Goal: Task Accomplishment & Management: Manage account settings

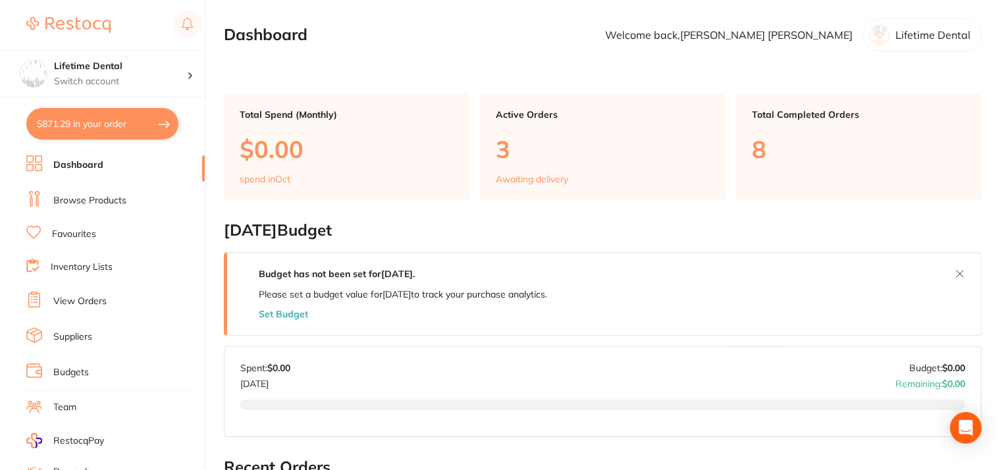
click at [80, 197] on link "Browse Products" at bounding box center [89, 200] width 73 height 13
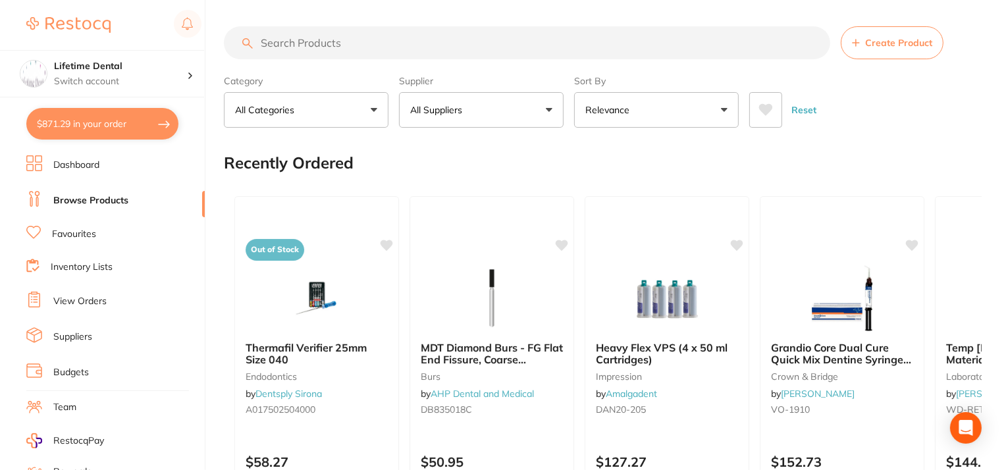
click at [314, 38] on input "search" at bounding box center [527, 42] width 606 height 33
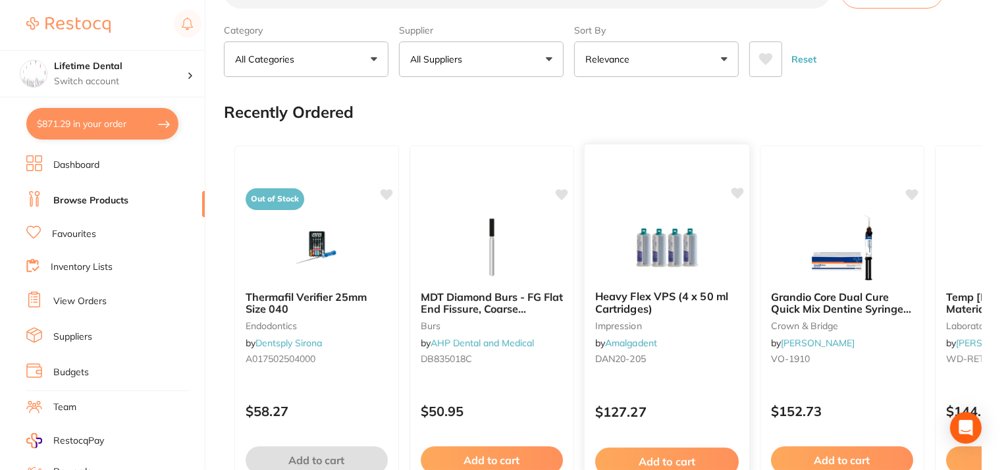
scroll to position [66, 0]
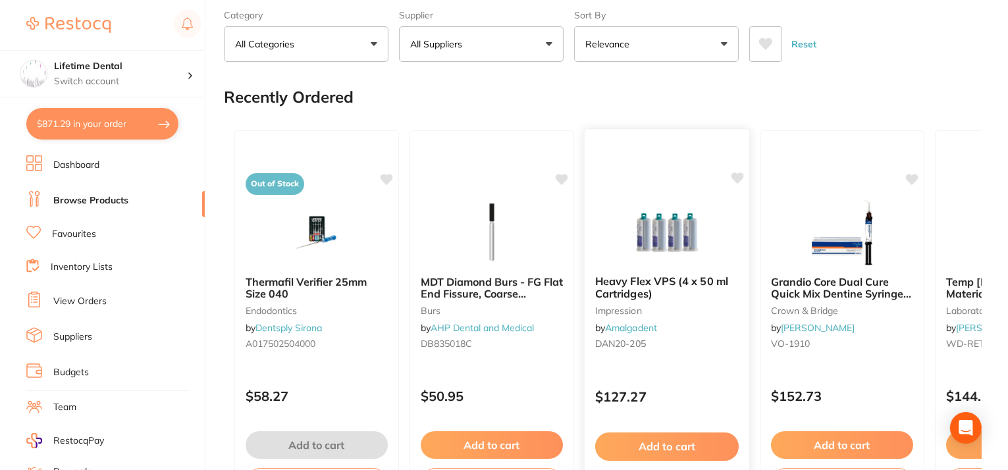
click at [679, 231] on img at bounding box center [666, 231] width 86 height 66
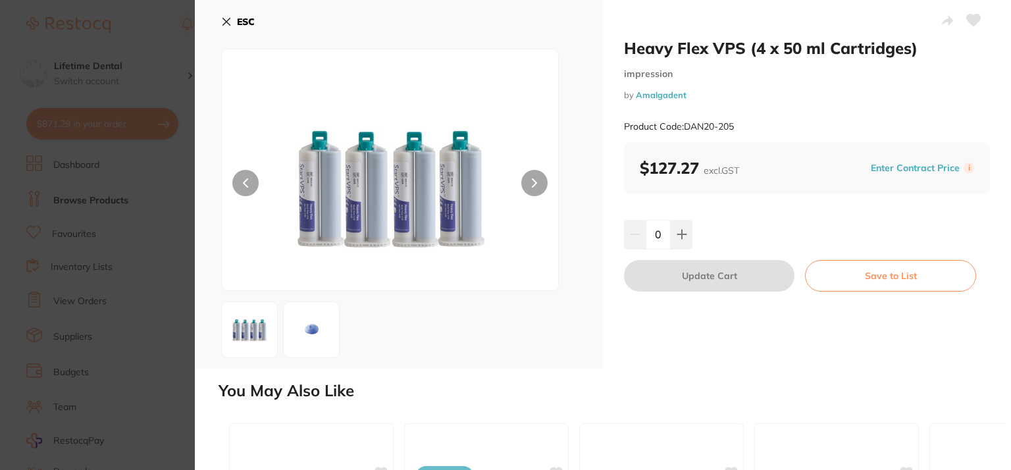
click at [221, 15] on button "ESC" at bounding box center [238, 22] width 34 height 22
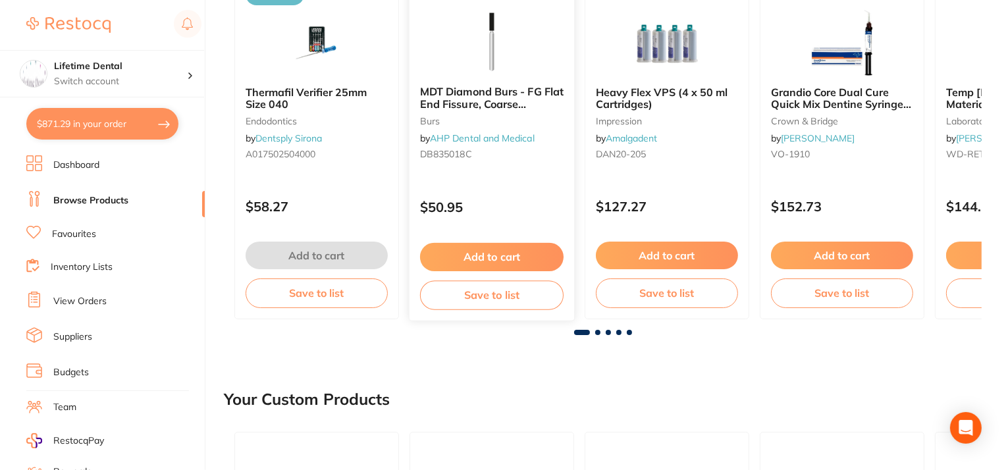
scroll to position [263, 0]
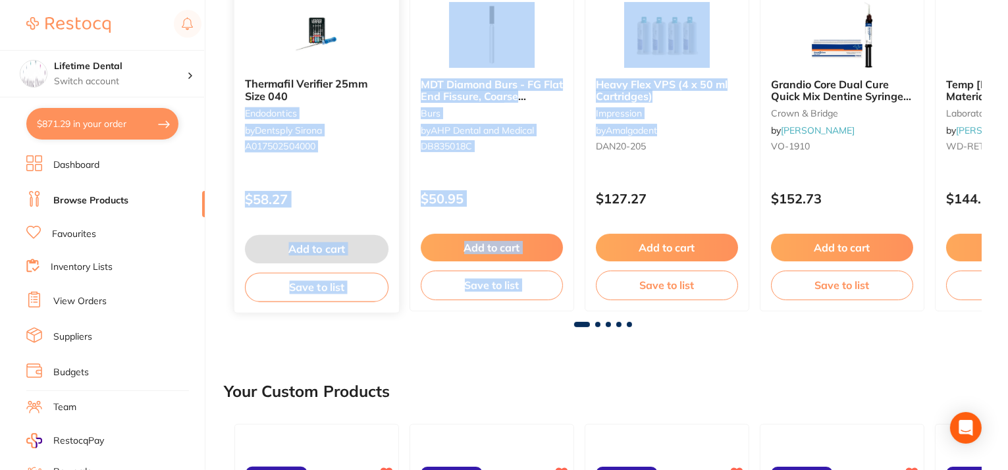
drag, startPoint x: 545, startPoint y: 104, endPoint x: 369, endPoint y: 95, distance: 176.0
click at [369, 95] on div "Out of Stock Thermafil Verifier 25mm Size 040 endodontics by Dentsply Sirona A0…" at bounding box center [603, 122] width 758 height 400
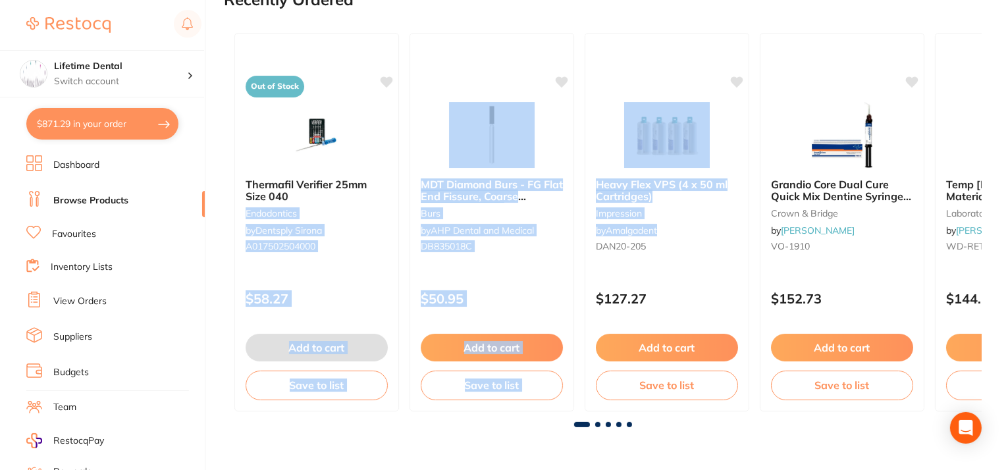
scroll to position [0, 0]
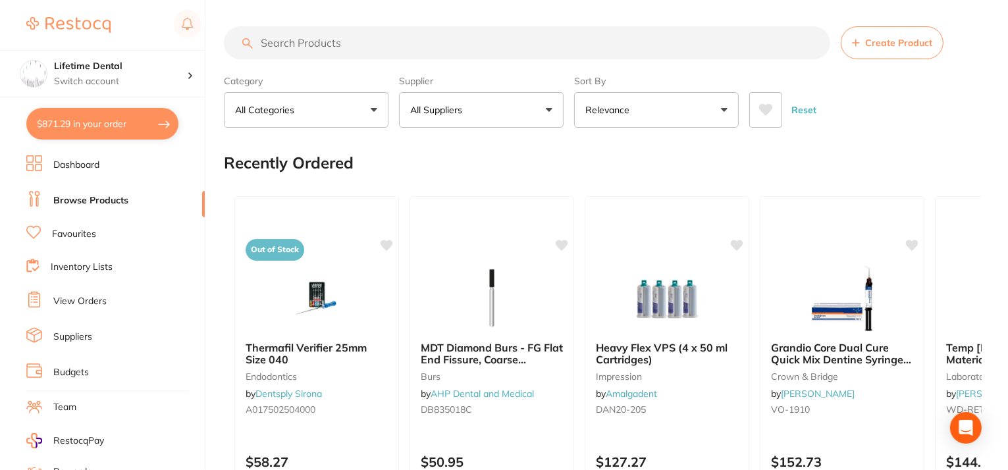
click at [855, 162] on div "Recently Ordered" at bounding box center [603, 163] width 758 height 44
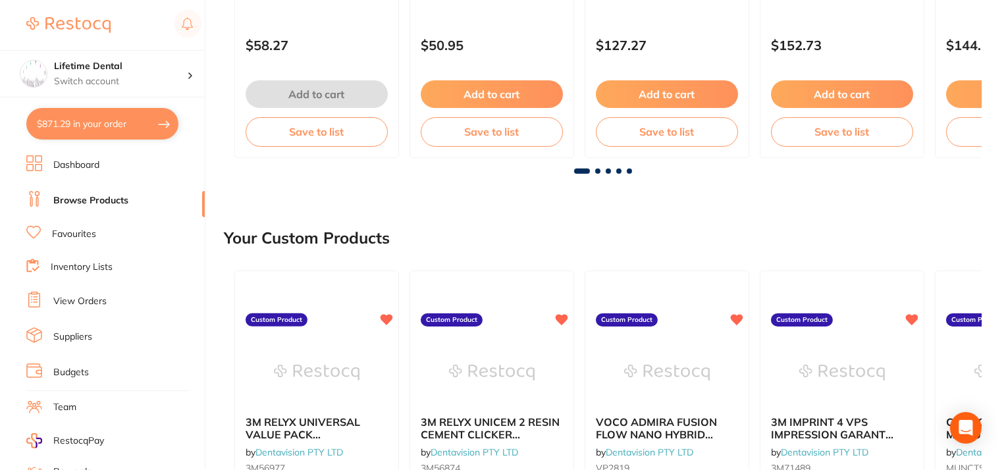
scroll to position [411, 0]
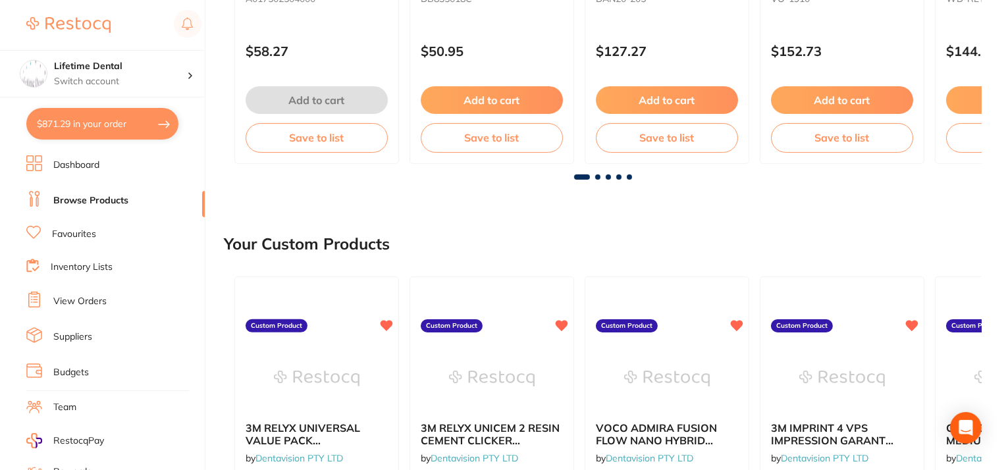
click at [598, 176] on span at bounding box center [597, 176] width 5 height 5
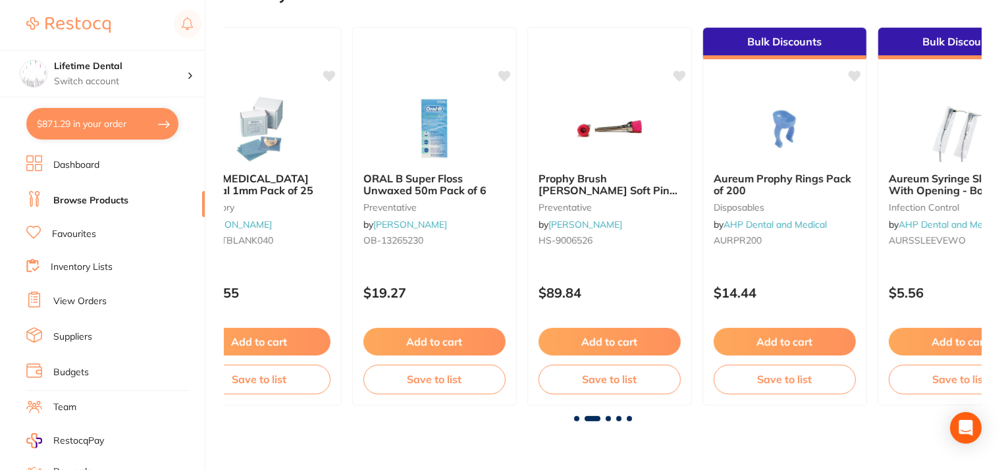
scroll to position [147, 0]
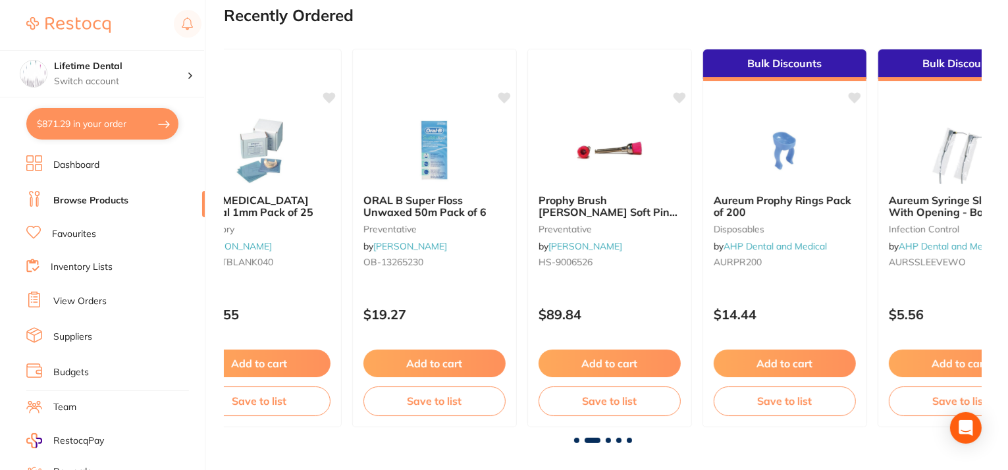
click at [608, 441] on span at bounding box center [608, 440] width 5 height 5
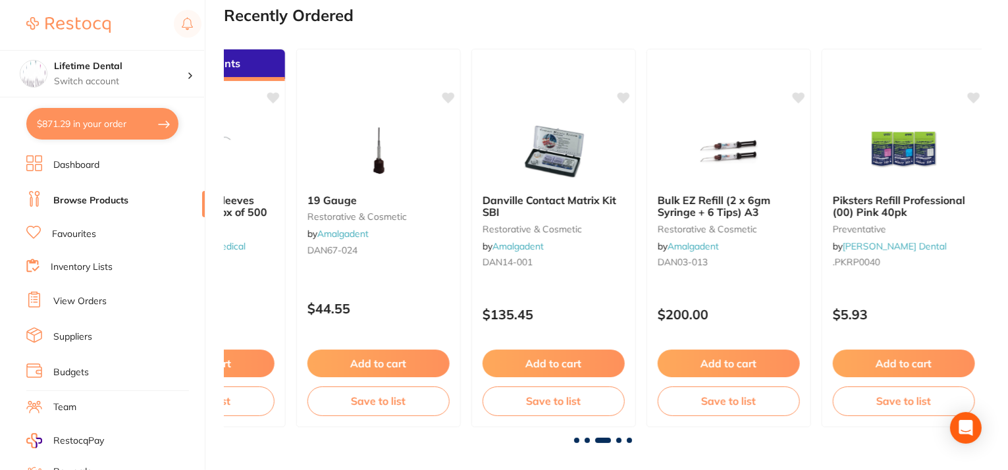
scroll to position [0, 1515]
click at [617, 438] on span at bounding box center [618, 440] width 5 height 5
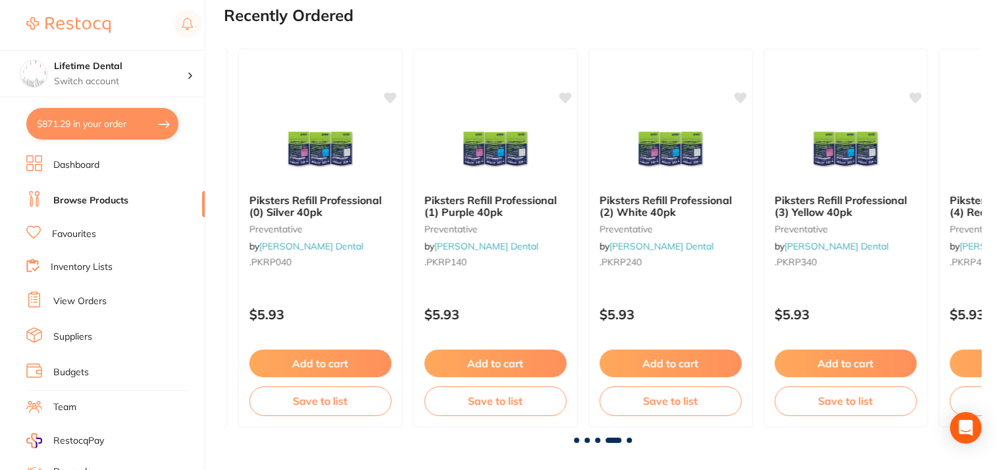
click at [627, 438] on span at bounding box center [629, 440] width 5 height 5
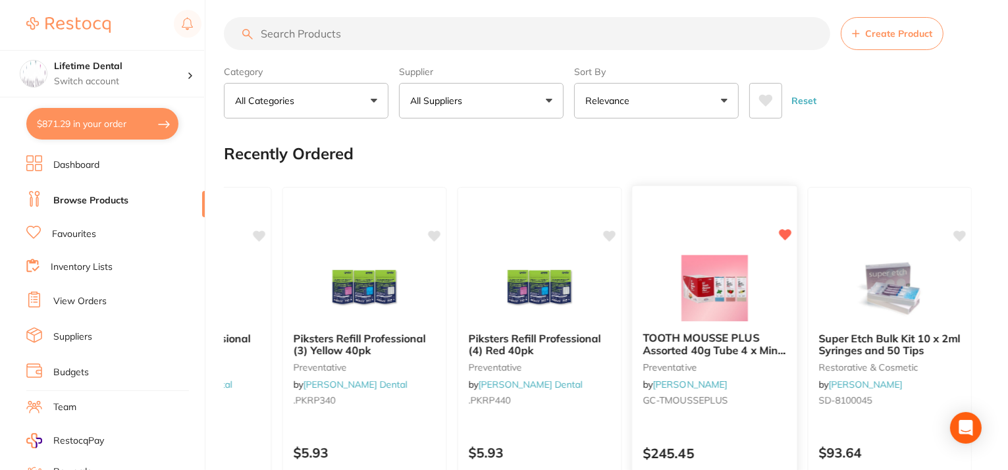
scroll to position [0, 0]
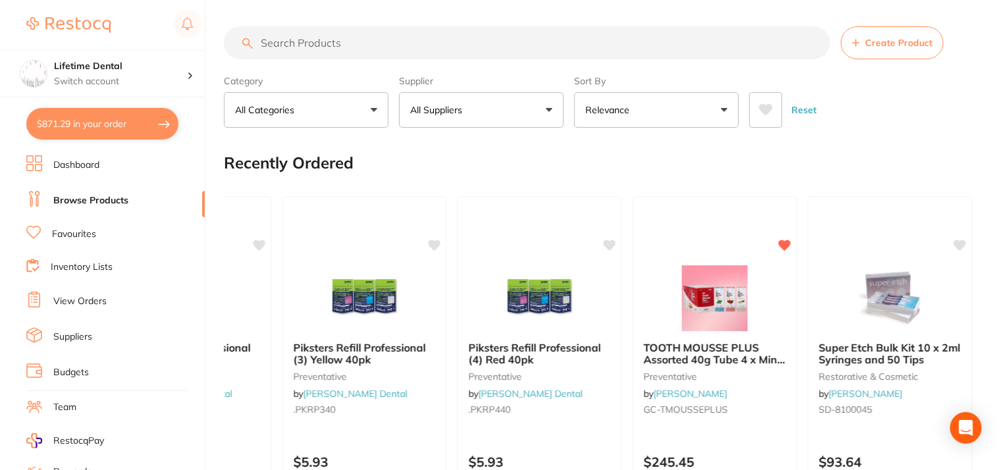
click at [373, 41] on input "search" at bounding box center [527, 42] width 606 height 33
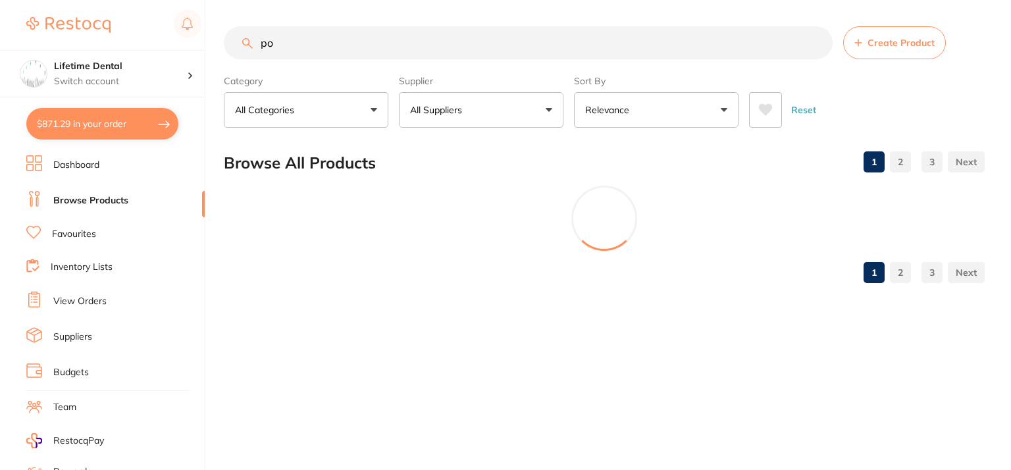
type input "p"
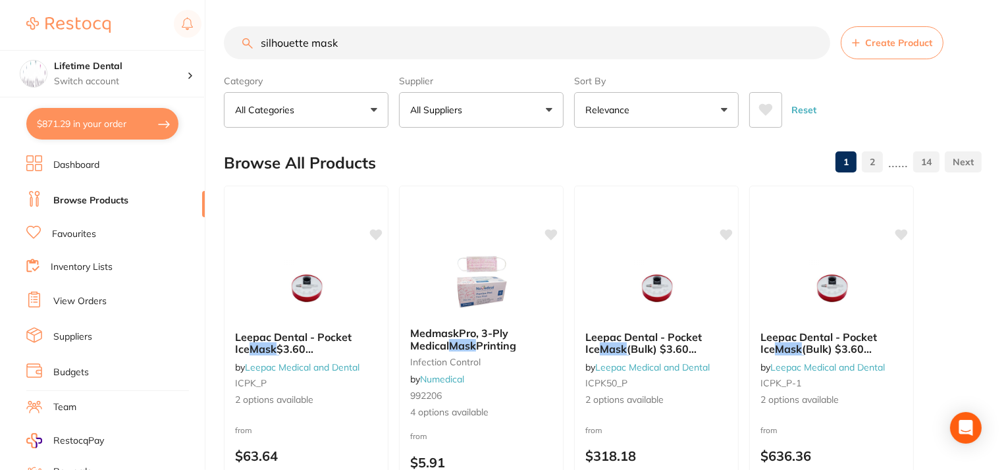
click at [382, 45] on input "silhouette mask" at bounding box center [527, 42] width 606 height 33
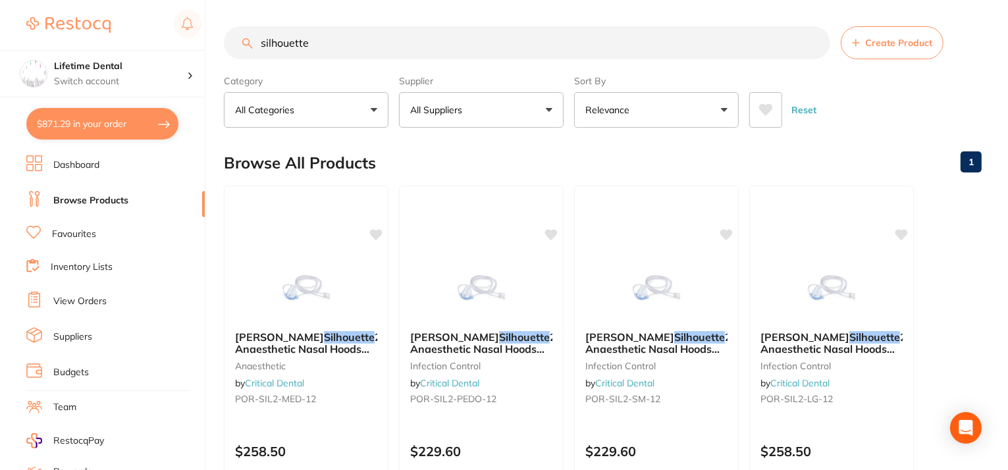
type input "silhouette"
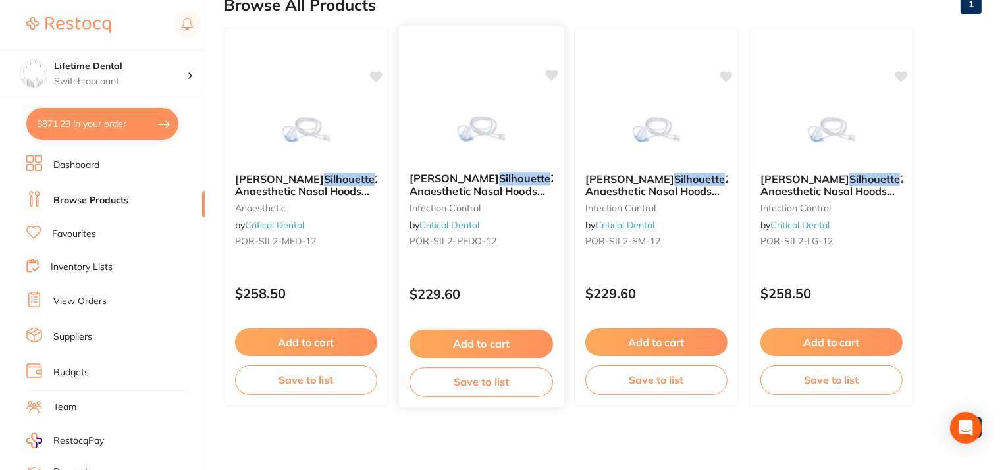
scroll to position [163, 0]
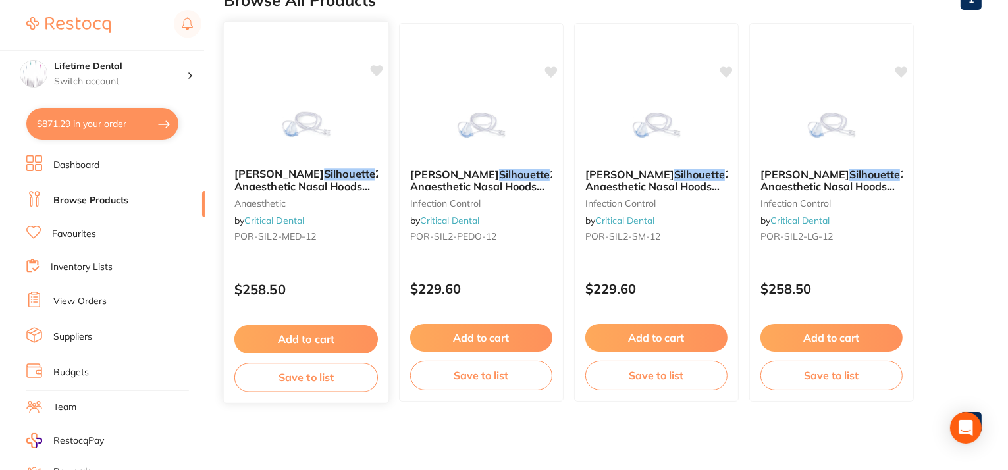
click at [319, 184] on span "2 Anaesthetic Nasal Hoods (Pack of 12) – New Version | Medium" at bounding box center [307, 192] width 147 height 50
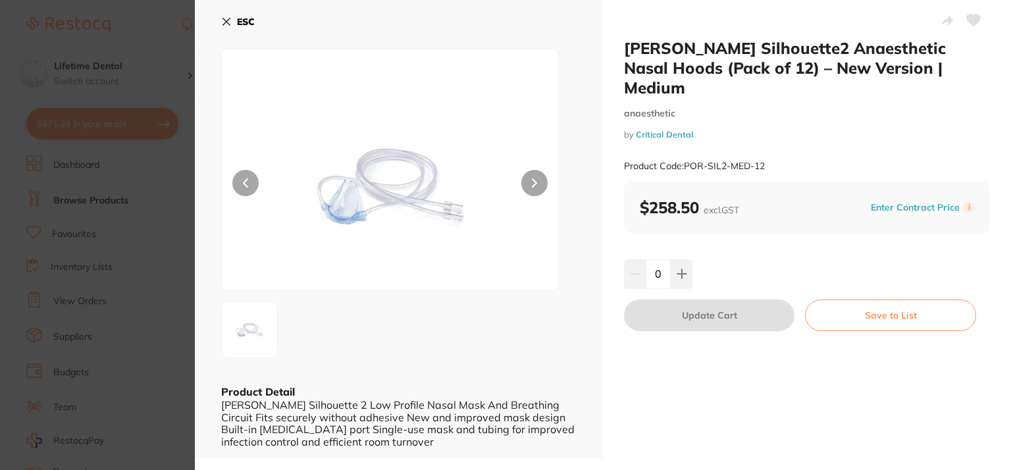
click at [650, 129] on link "Critical Dental" at bounding box center [664, 134] width 57 height 11
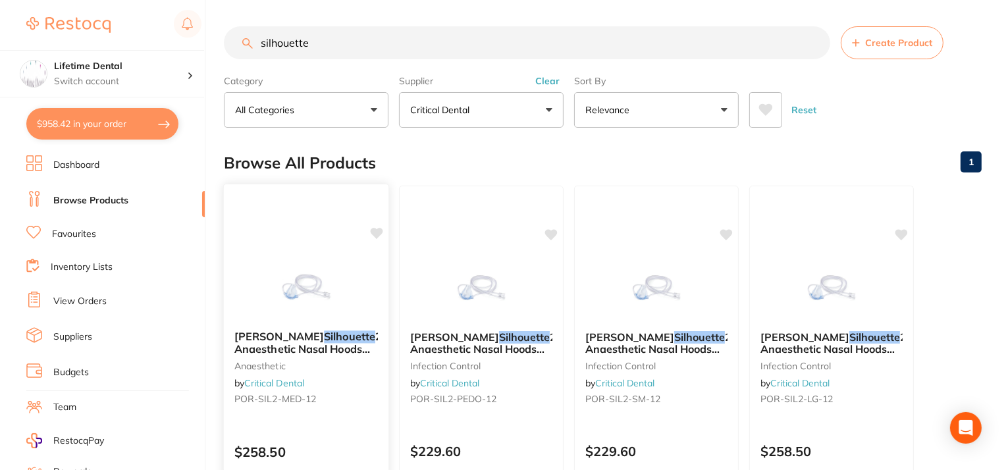
click at [321, 345] on span "2 Anaesthetic Nasal Hoods (Pack of 12) – New Version | Medium" at bounding box center [307, 355] width 147 height 50
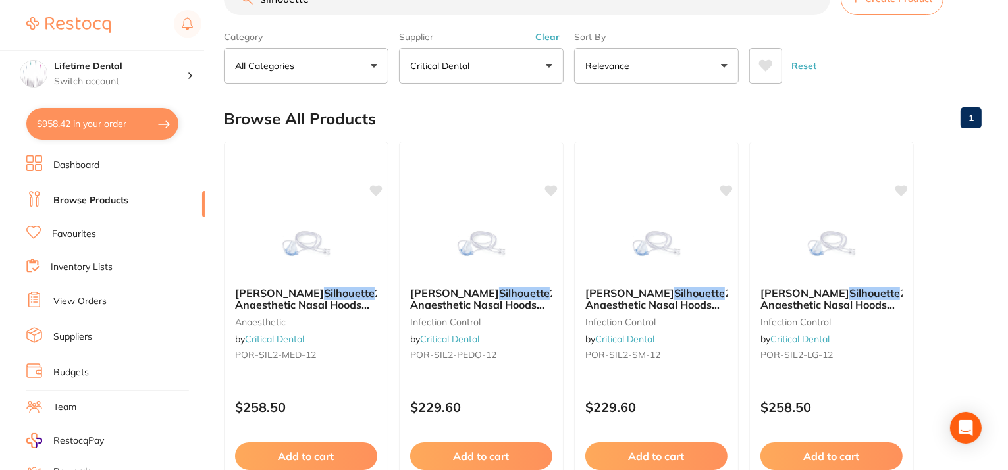
scroll to position [132, 0]
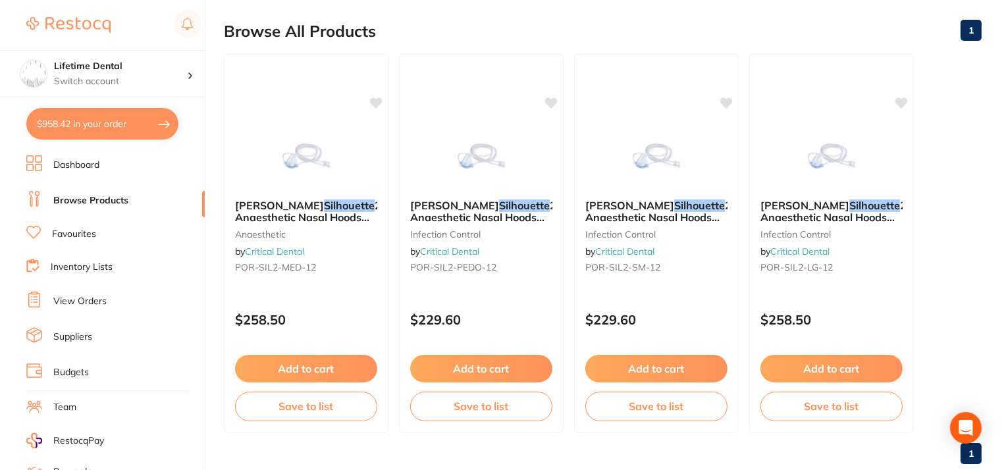
click at [84, 330] on link "Suppliers" at bounding box center [72, 336] width 39 height 13
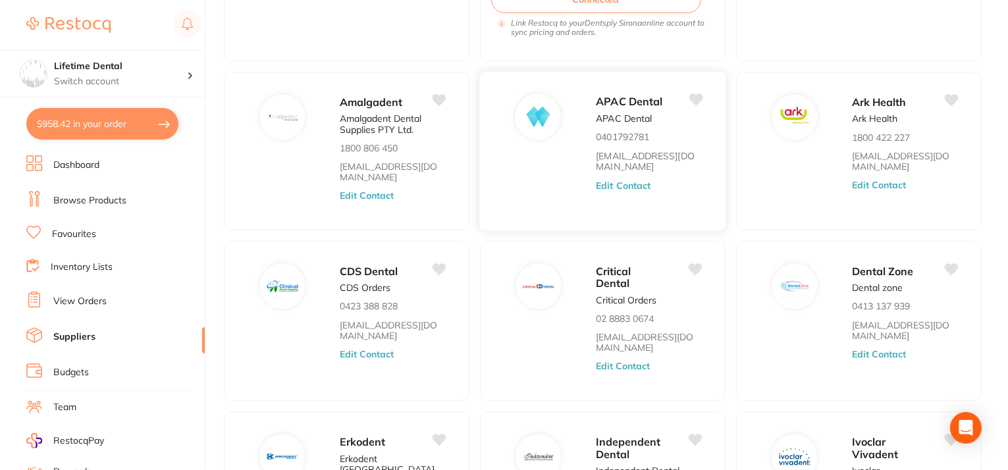
scroll to position [329, 0]
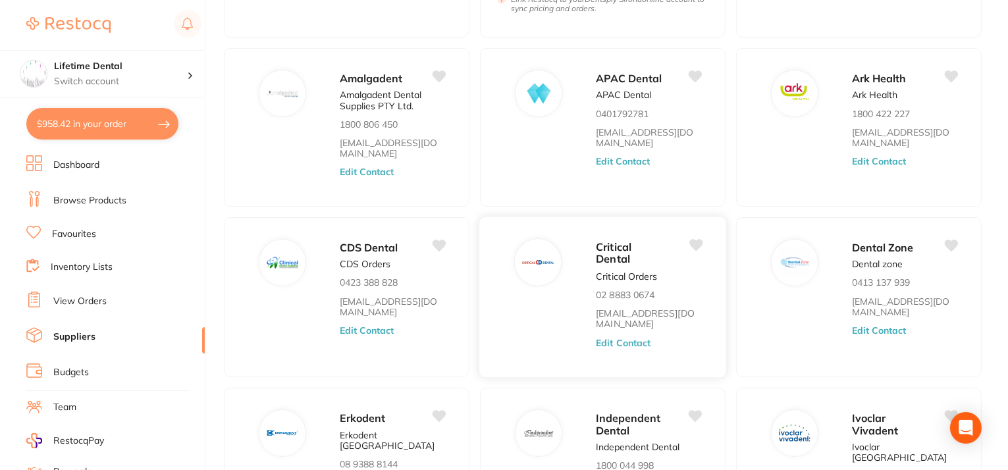
click at [602, 343] on button "Edit Contact" at bounding box center [623, 343] width 55 height 11
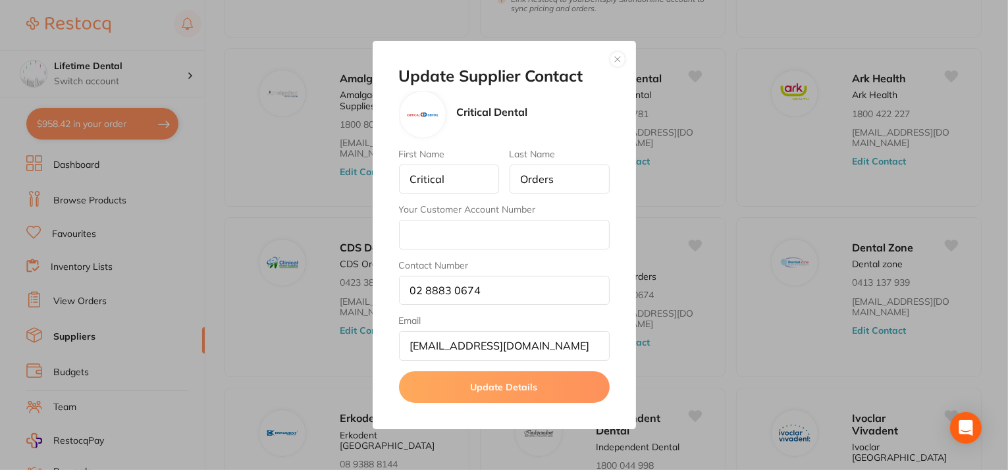
click at [614, 59] on button "button" at bounding box center [618, 59] width 16 height 16
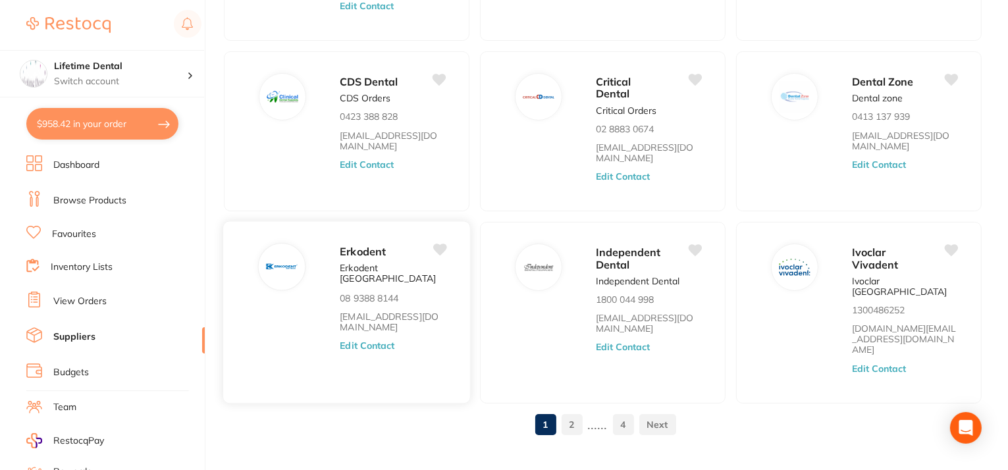
scroll to position [495, 0]
click at [604, 113] on p "Critical Orders" at bounding box center [626, 110] width 61 height 11
click at [611, 174] on button "Edit Contact" at bounding box center [623, 177] width 55 height 11
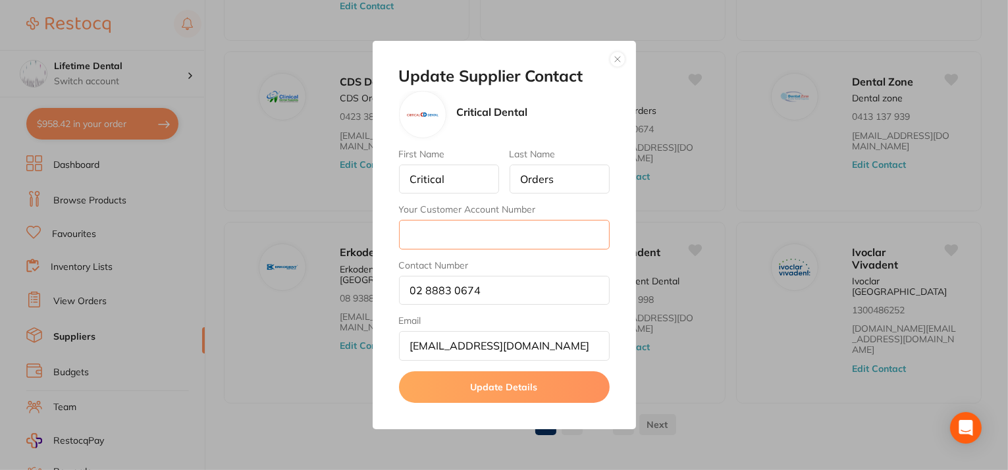
click at [506, 231] on input "Your Customer Account Number" at bounding box center [504, 234] width 211 height 29
click at [726, 165] on div "Update Supplier Contact Critical Dental First Name Critical Last Name Orders Yo…" at bounding box center [504, 235] width 1008 height 470
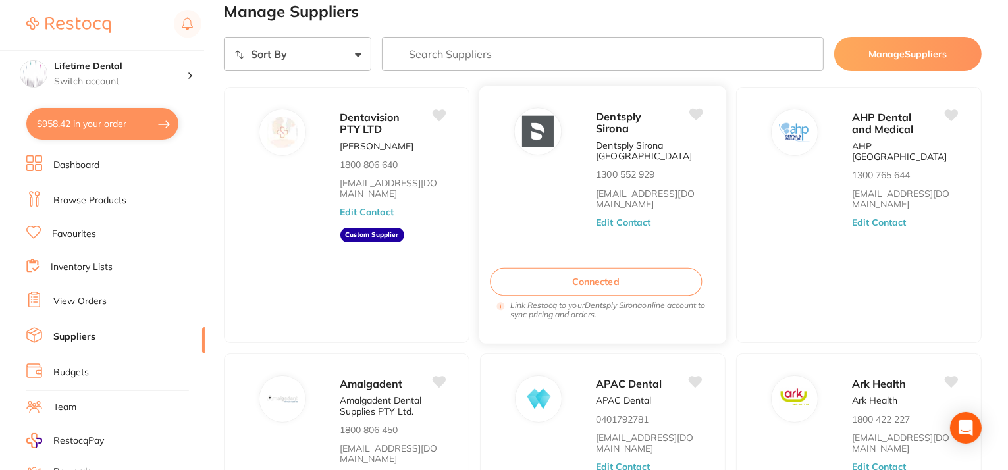
scroll to position [0, 0]
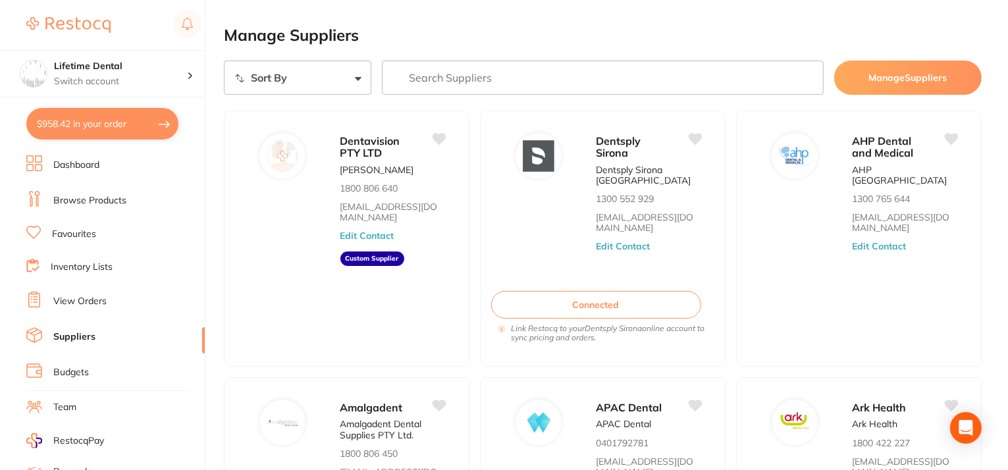
click at [481, 79] on input "search" at bounding box center [603, 78] width 442 height 34
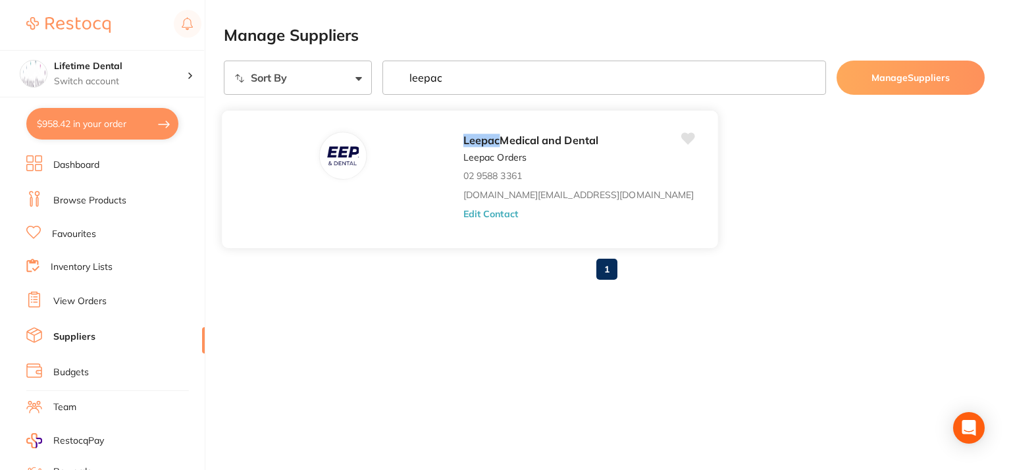
click at [463, 215] on button "Edit Contact" at bounding box center [490, 213] width 55 height 11
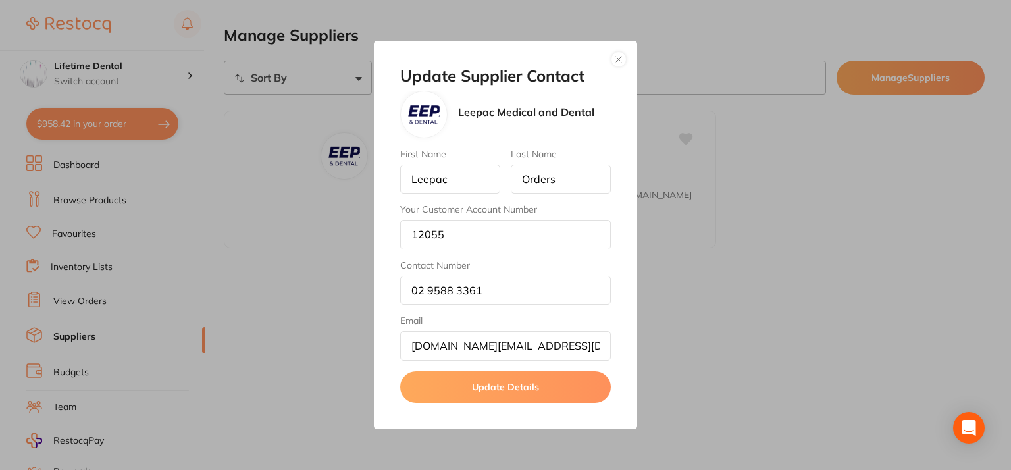
click at [620, 63] on button "button" at bounding box center [619, 59] width 16 height 16
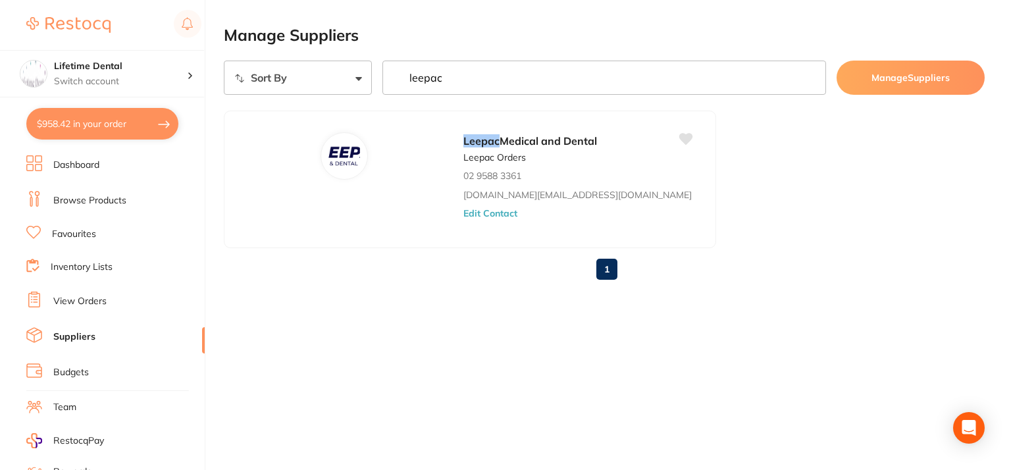
click at [450, 77] on input "leepac" at bounding box center [604, 78] width 444 height 34
type input "l"
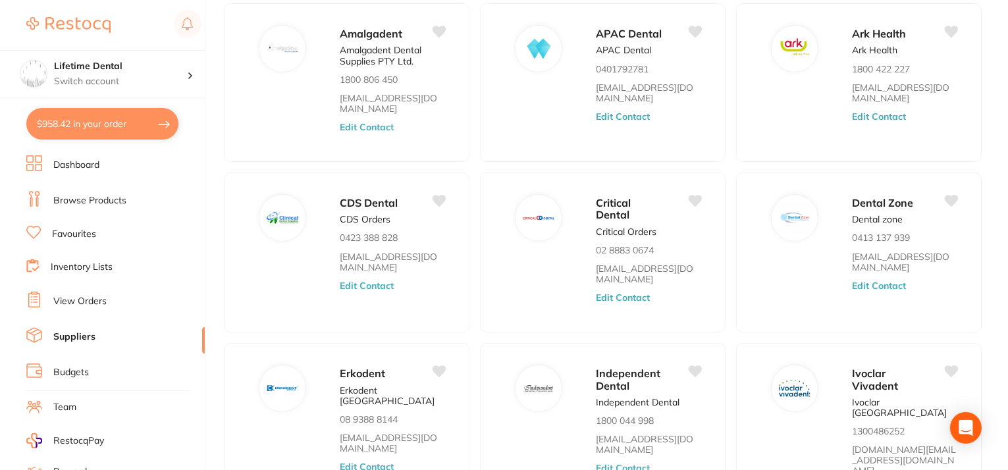
scroll to position [395, 0]
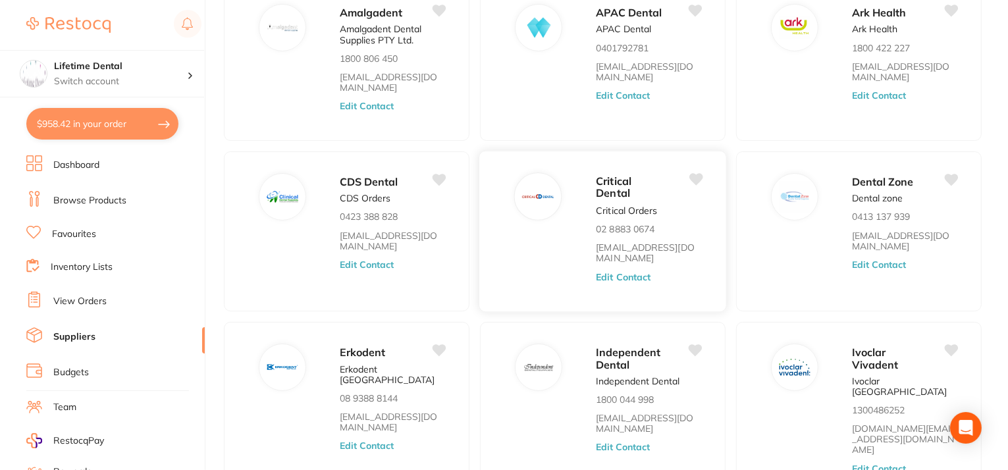
click at [632, 273] on button "Edit Contact" at bounding box center [623, 277] width 55 height 11
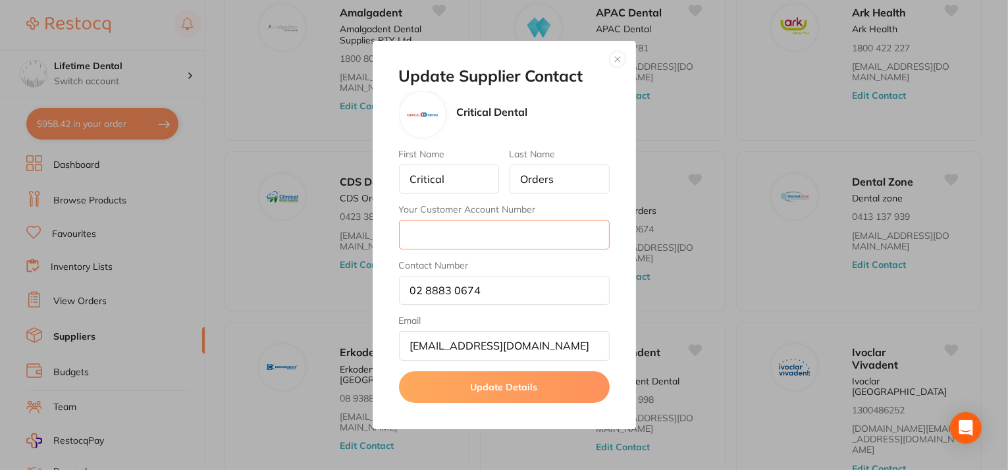
click at [455, 229] on input "Your Customer Account Number" at bounding box center [504, 234] width 211 height 29
paste input "10783"
type input "10783"
click at [472, 381] on button "Update Details" at bounding box center [504, 387] width 211 height 32
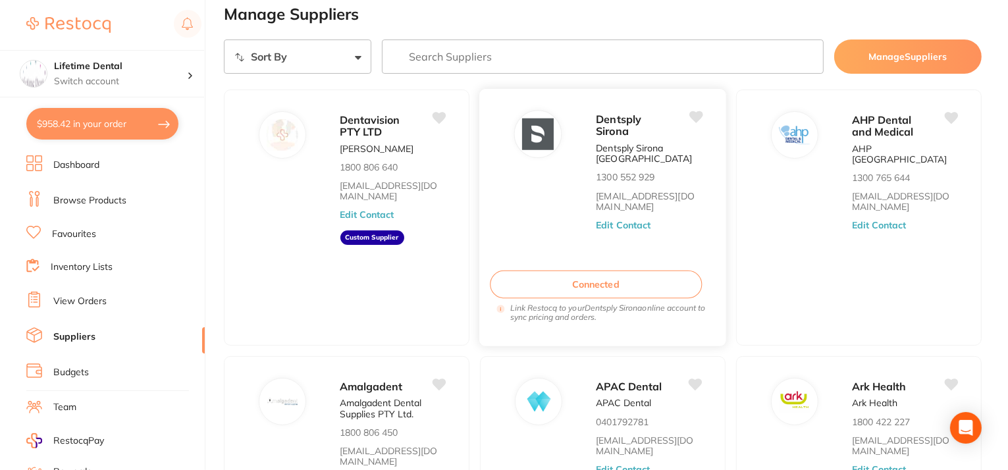
scroll to position [0, 0]
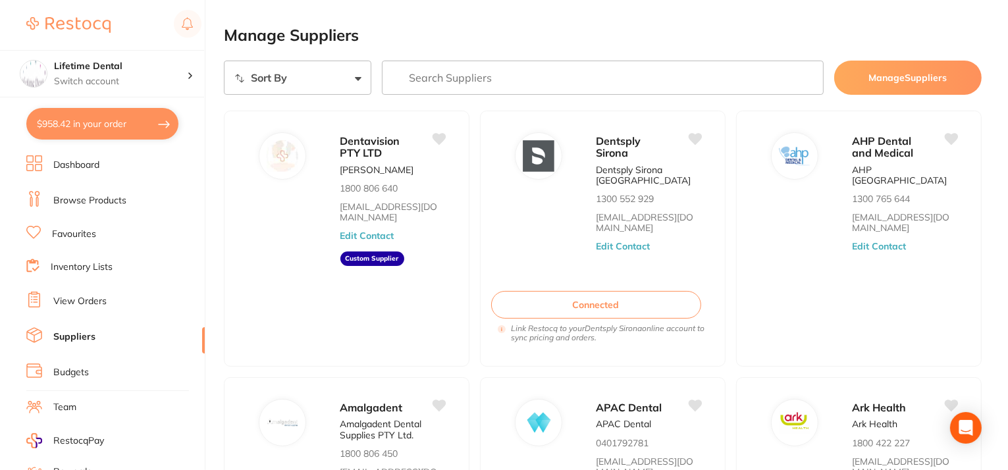
click at [66, 197] on link "Browse Products" at bounding box center [89, 200] width 73 height 13
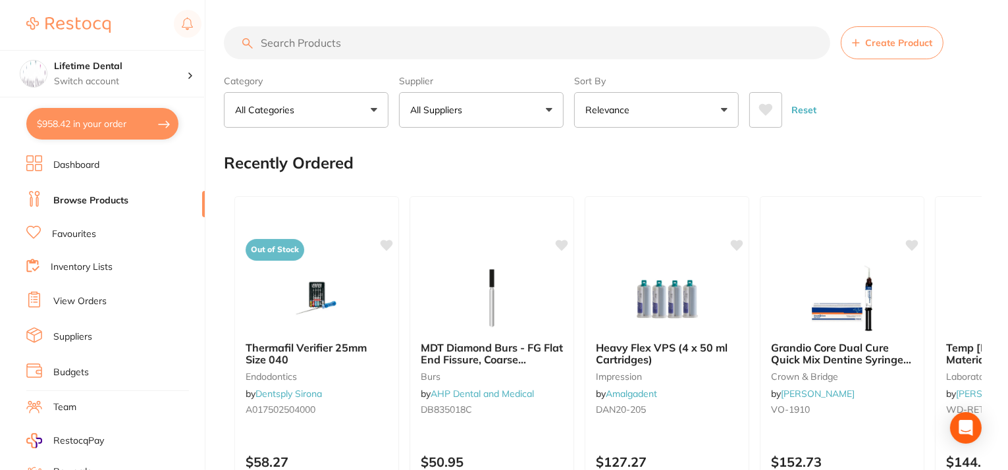
click at [384, 34] on input "search" at bounding box center [527, 42] width 606 height 33
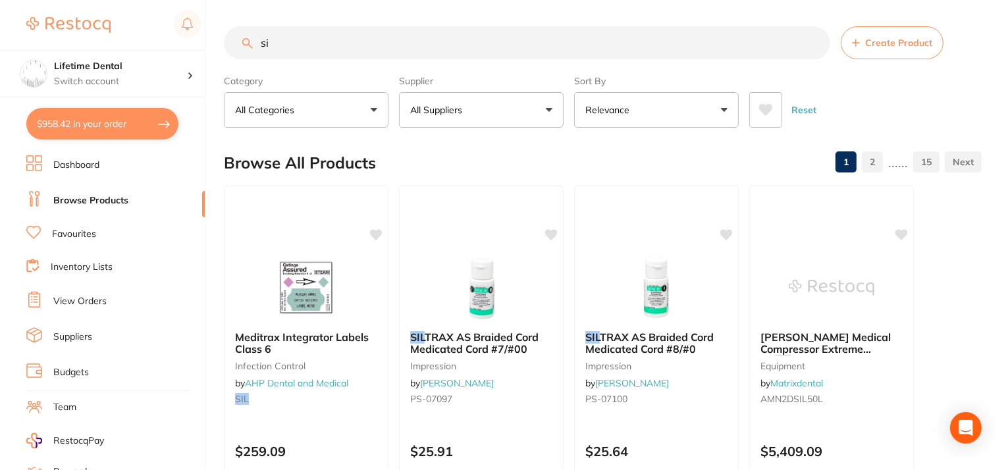
type input "s"
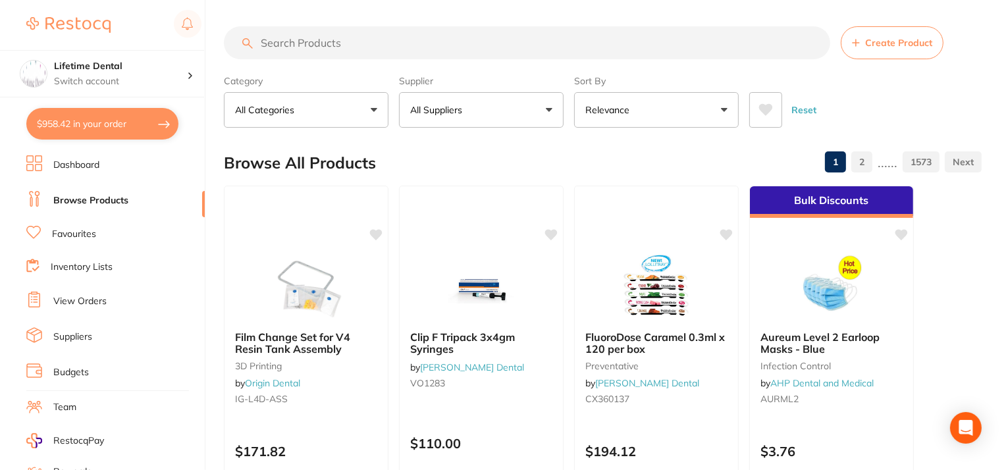
click at [374, 42] on input "search" at bounding box center [527, 42] width 606 height 33
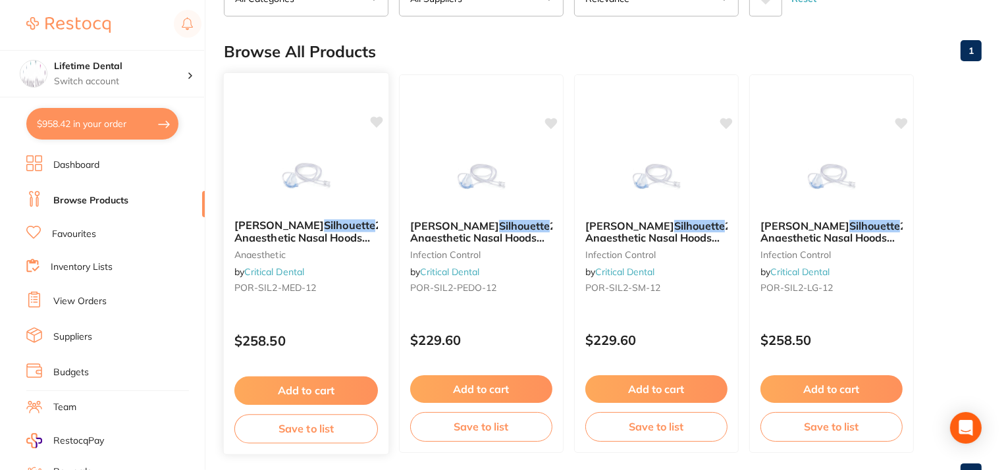
scroll to position [132, 0]
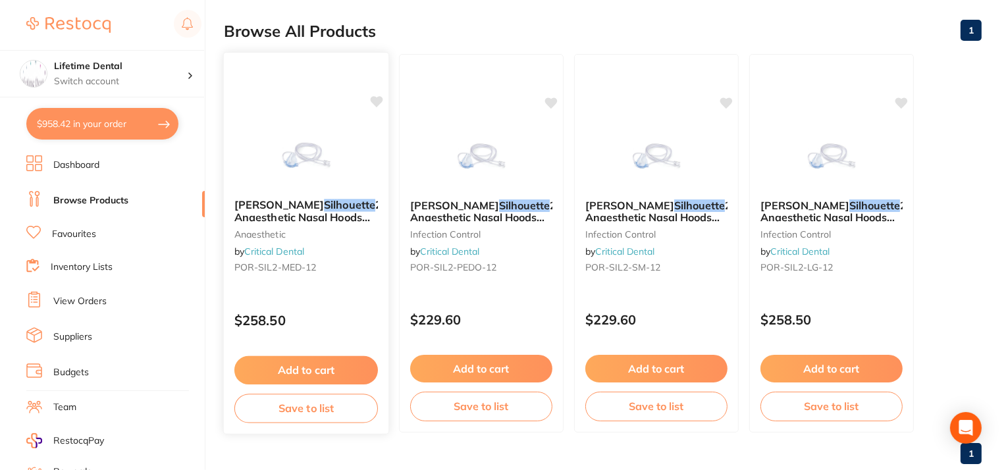
type input "silhouette"
click at [326, 210] on span "2 Anaesthetic Nasal Hoods (Pack of 12) – New Version | Medium" at bounding box center [307, 223] width 147 height 50
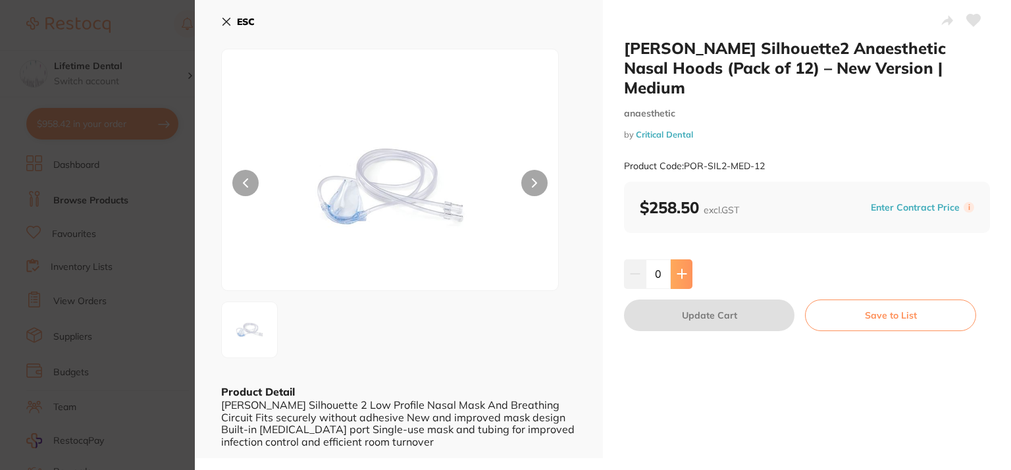
click at [682, 270] on icon at bounding box center [681, 274] width 9 height 9
type input "1"
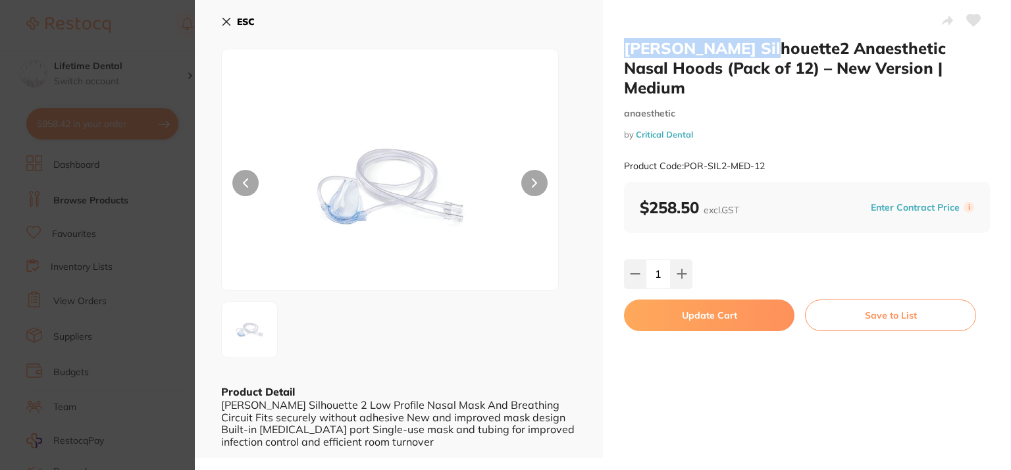
drag, startPoint x: 624, startPoint y: 48, endPoint x: 750, endPoint y: 45, distance: 126.4
click at [750, 45] on h2 "[PERSON_NAME] Silhouette2 Anaesthetic Nasal Hoods (Pack of 12) – New Version | …" at bounding box center [807, 67] width 366 height 59
copy h2 "[PERSON_NAME] Silhouette"
click at [856, 300] on button "Save to List" at bounding box center [890, 316] width 171 height 32
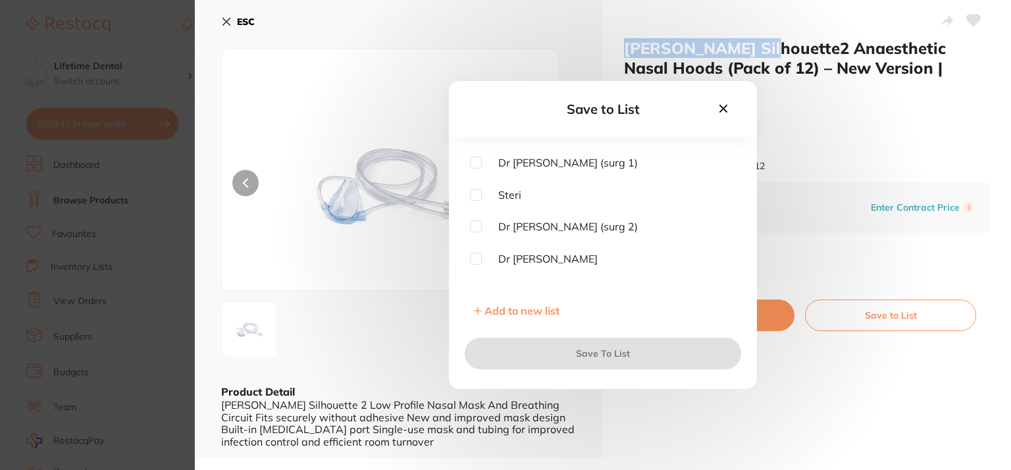
scroll to position [41, 0]
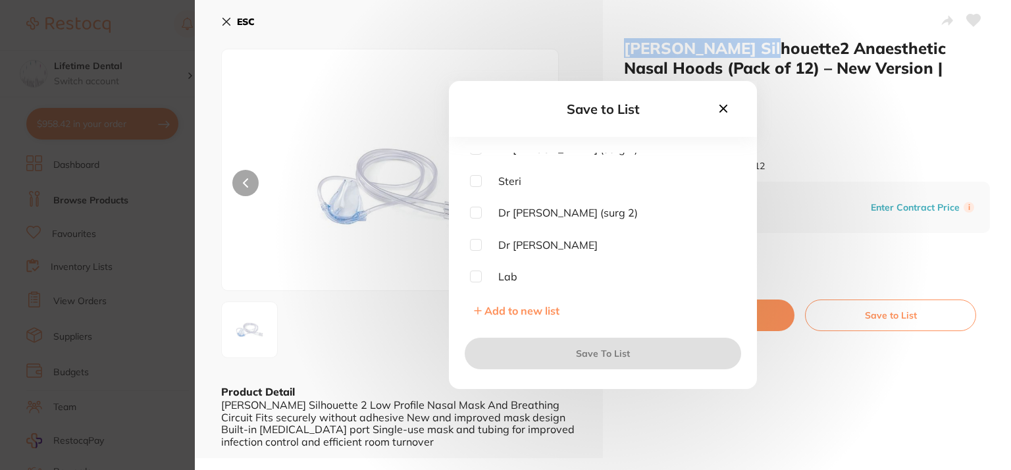
click at [472, 211] on input "checkbox" at bounding box center [476, 213] width 12 height 12
checkbox input "true"
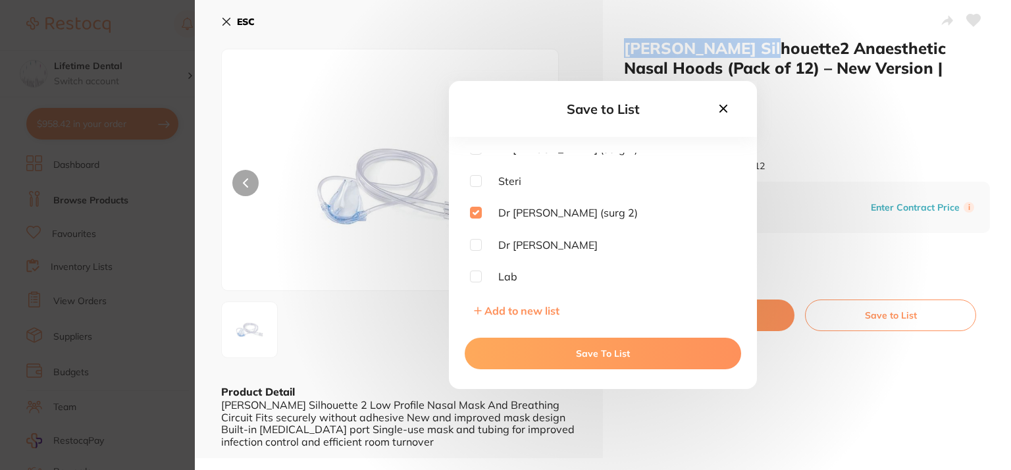
click at [530, 350] on button "Save To List" at bounding box center [603, 354] width 276 height 32
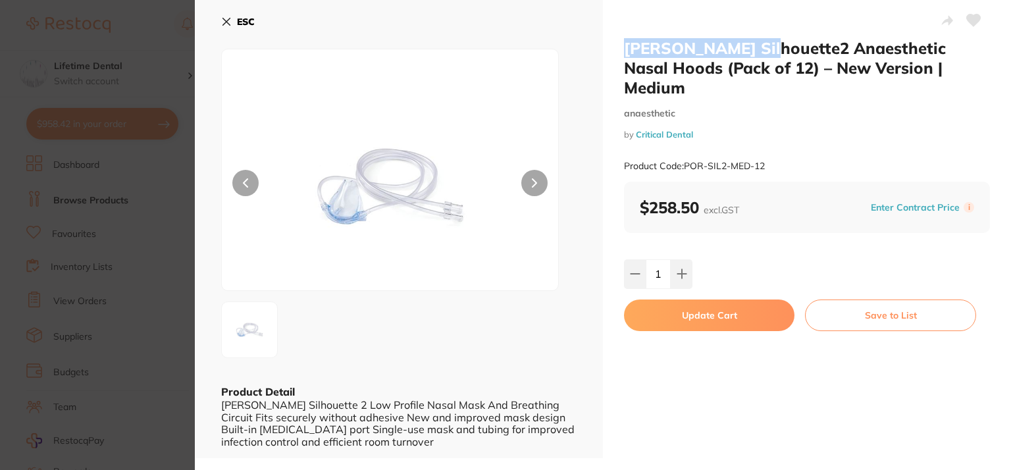
click at [702, 300] on button "Update Cart" at bounding box center [709, 316] width 171 height 32
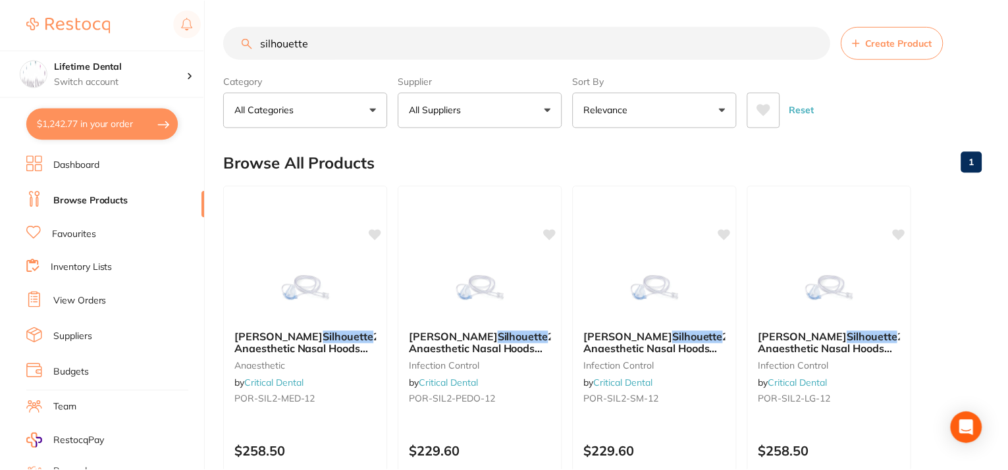
scroll to position [132, 0]
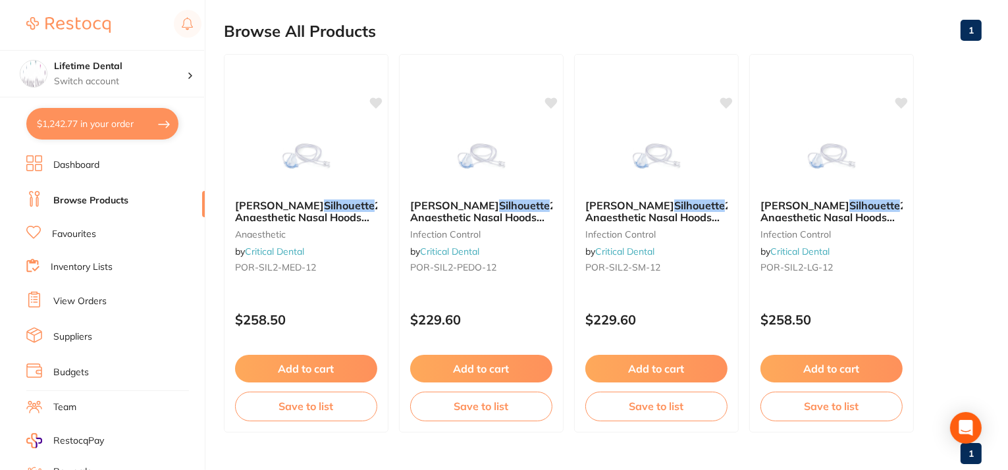
click at [145, 128] on button "$1,242.77 in your order" at bounding box center [102, 124] width 152 height 32
checkbox input "true"
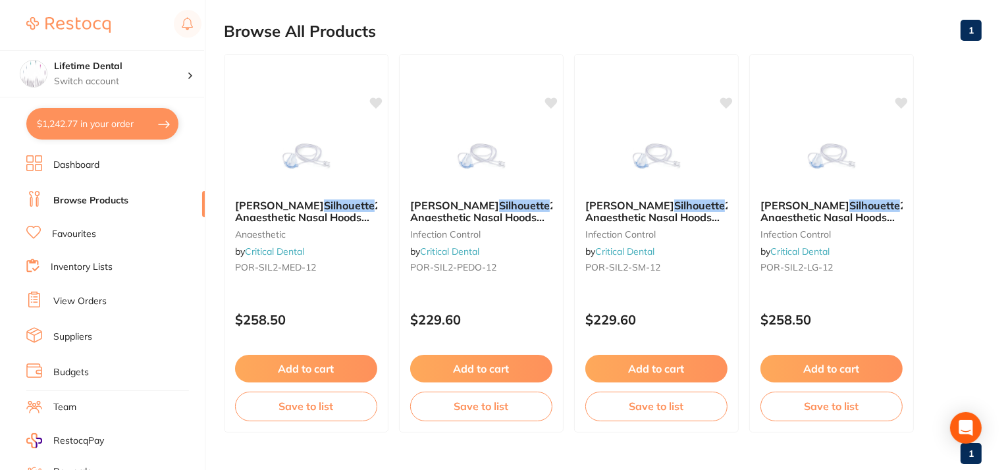
checkbox input "true"
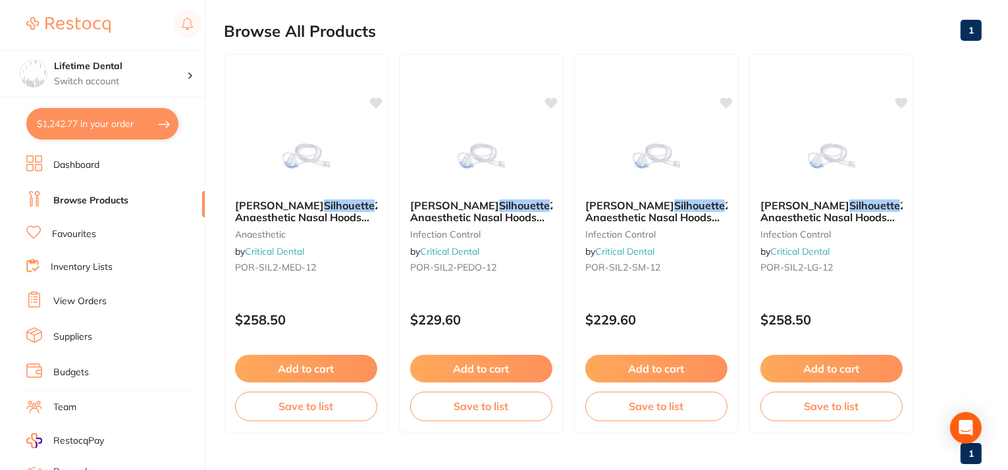
checkbox input "true"
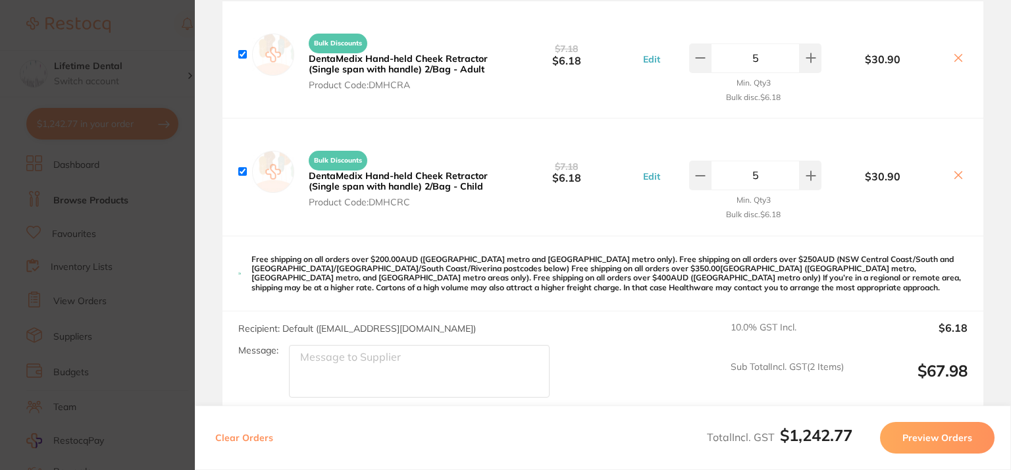
scroll to position [1162, 0]
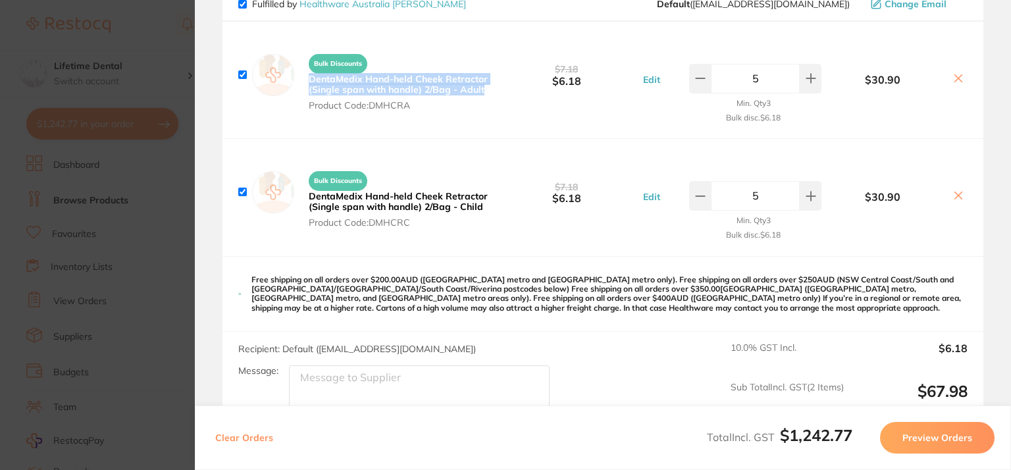
drag, startPoint x: 302, startPoint y: 83, endPoint x: 494, endPoint y: 95, distance: 193.3
click at [494, 95] on div "Bulk Discounts DentaMedix Hand-held Cheek Retractor (Single span with handle) 2…" at bounding box center [603, 80] width 761 height 117
copy b "DentaMedix Hand-held Cheek Retractor (Single span with handle) 2/Bag - Adult"
click at [461, 123] on div "Bulk Discounts DentaMedix Hand-held Cheek Retractor (Single span with handle) 2…" at bounding box center [603, 80] width 761 height 117
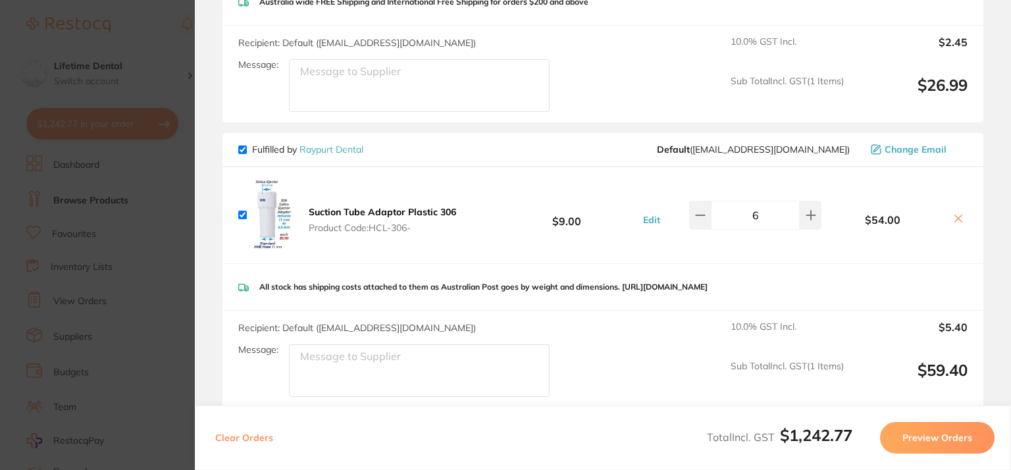
scroll to position [701, 0]
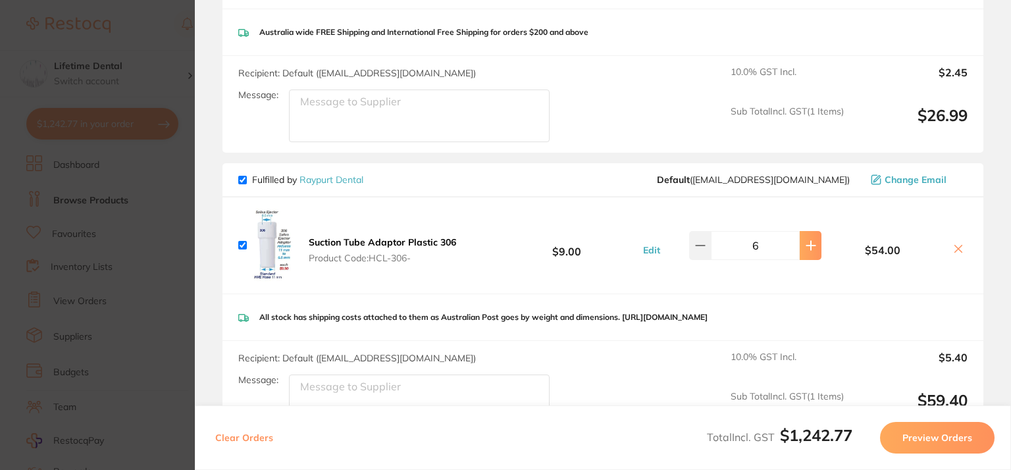
click at [806, 240] on icon at bounding box center [811, 245] width 11 height 11
type input "10"
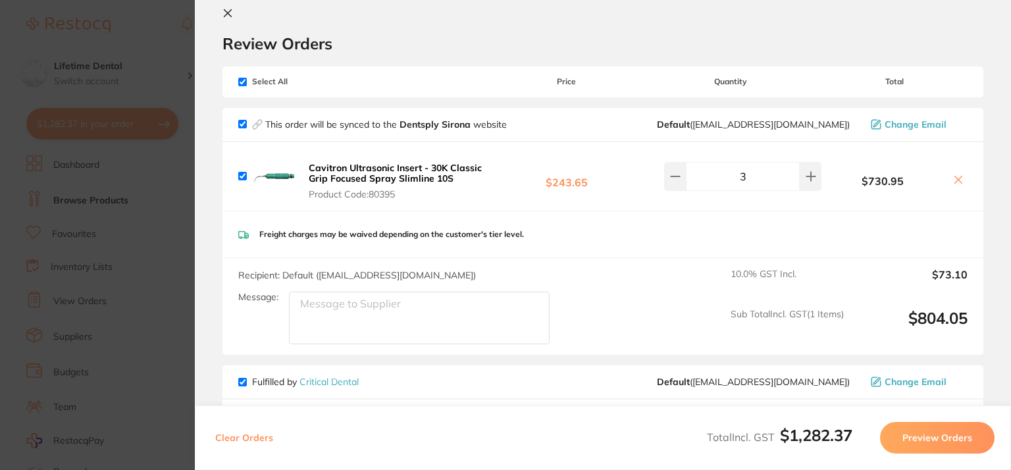
scroll to position [0, 0]
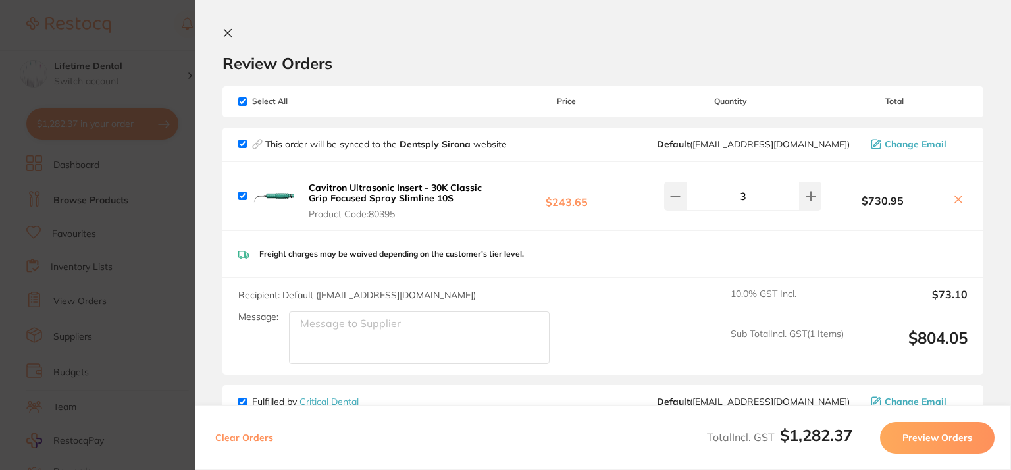
click at [229, 31] on icon at bounding box center [227, 33] width 7 height 7
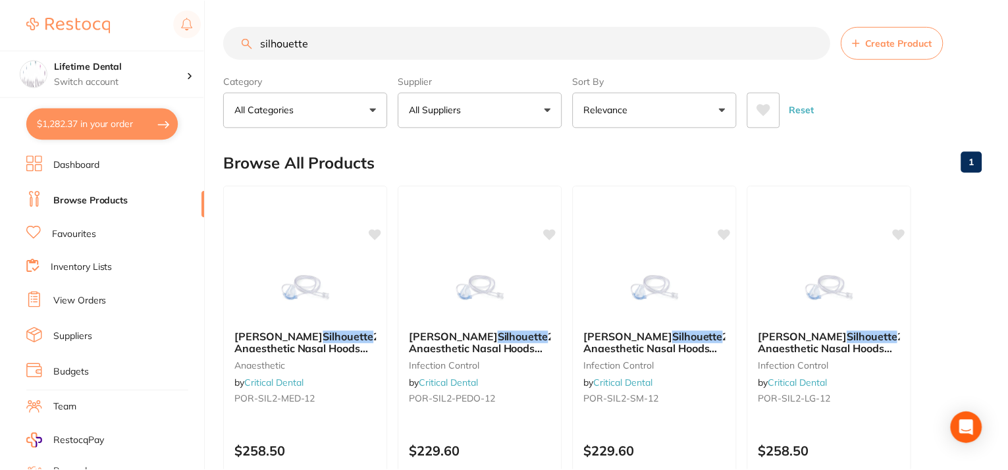
scroll to position [132, 0]
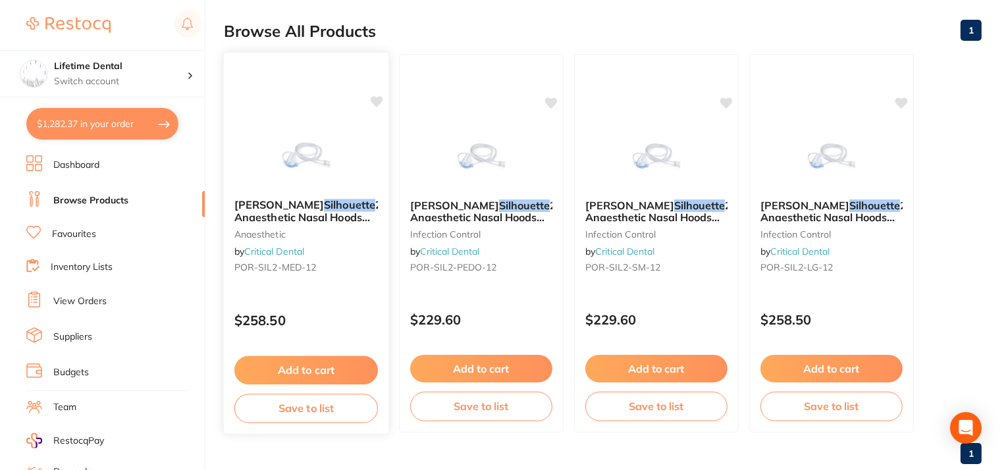
click at [292, 371] on button "Add to cart" at bounding box center [306, 370] width 144 height 28
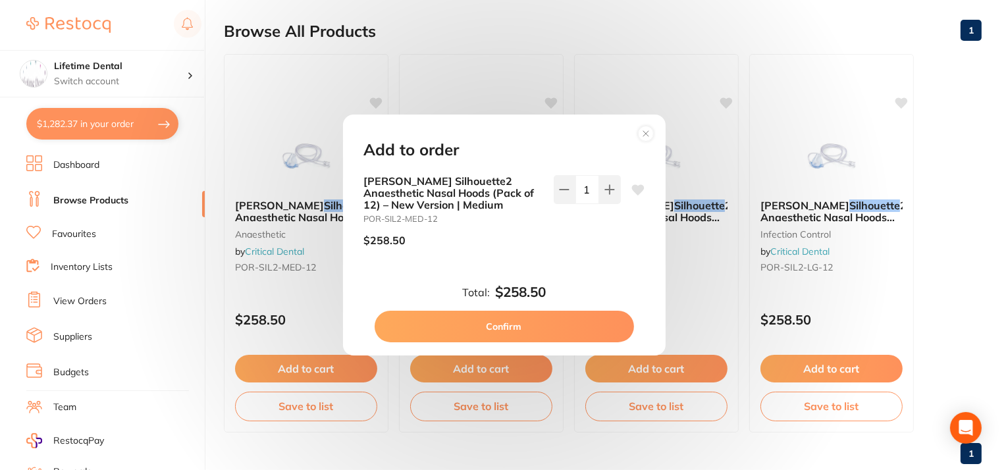
click at [444, 323] on button "Confirm" at bounding box center [504, 327] width 259 height 32
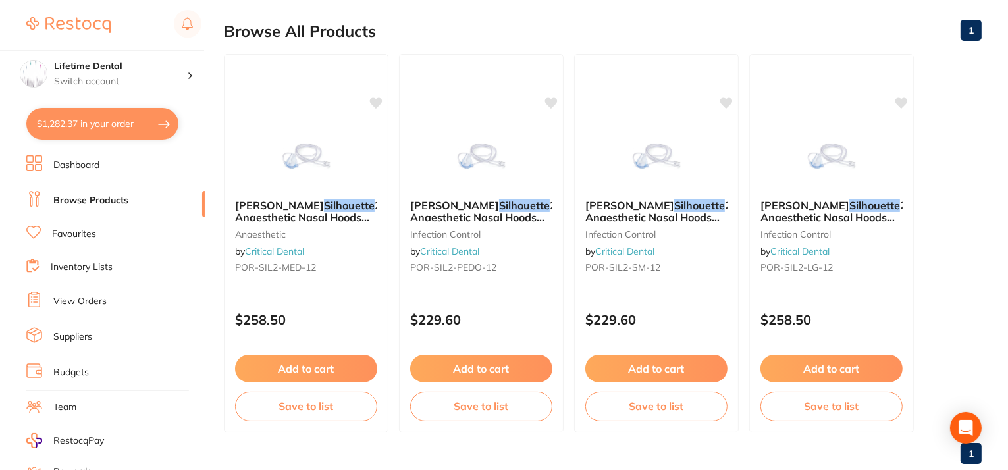
click at [125, 124] on button "$1,282.37 in your order" at bounding box center [102, 124] width 152 height 32
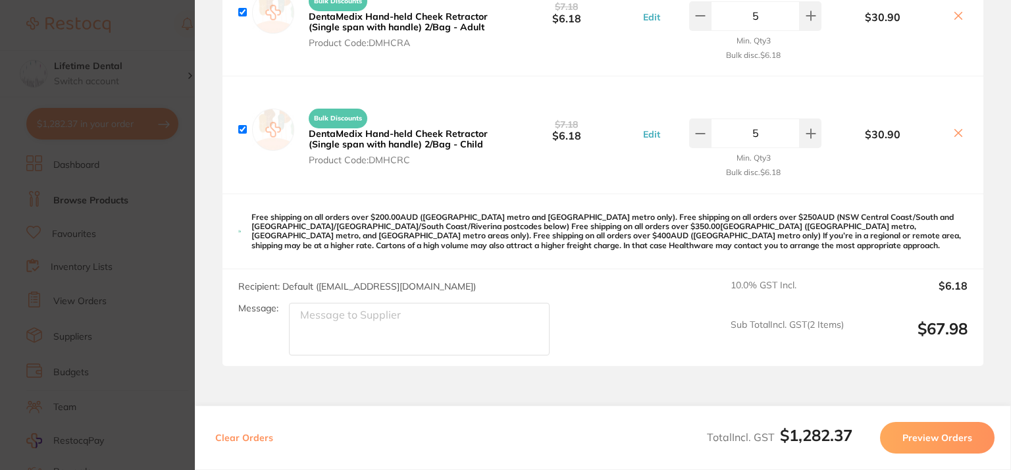
scroll to position [1294, 0]
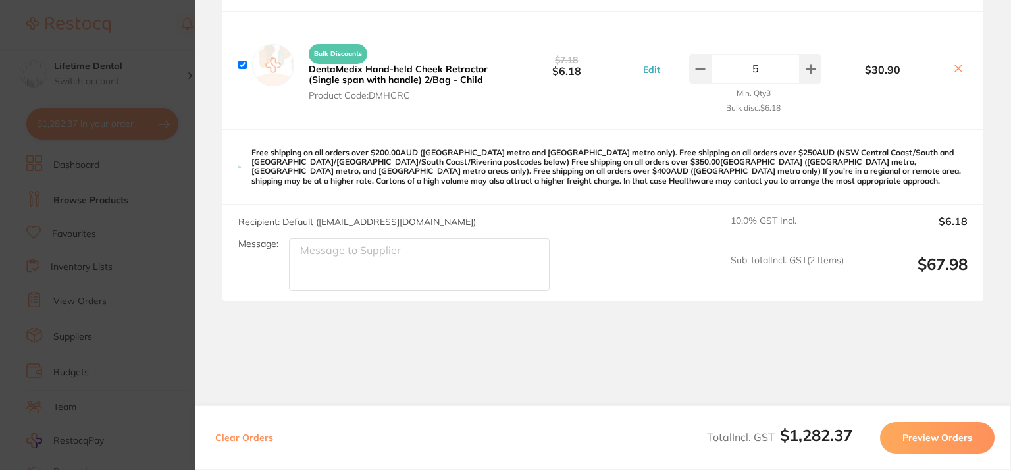
click at [169, 189] on section "Update RRP Set your pre negotiated price for this item. Item Agreed RRP (excl. …" at bounding box center [505, 235] width 1011 height 470
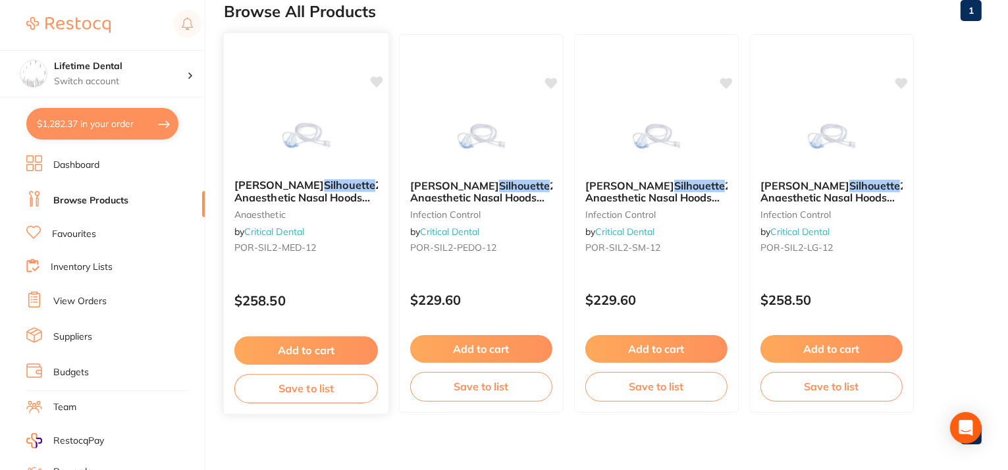
scroll to position [163, 0]
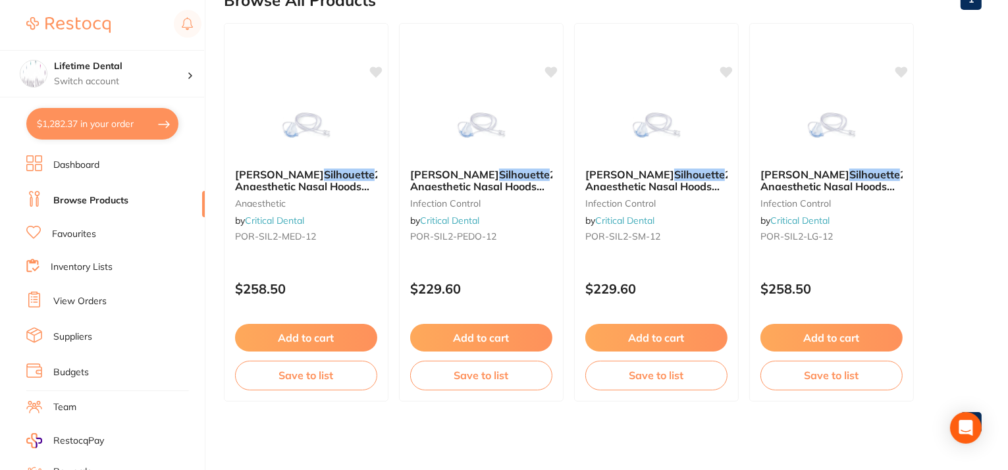
click at [82, 330] on link "Suppliers" at bounding box center [72, 336] width 39 height 13
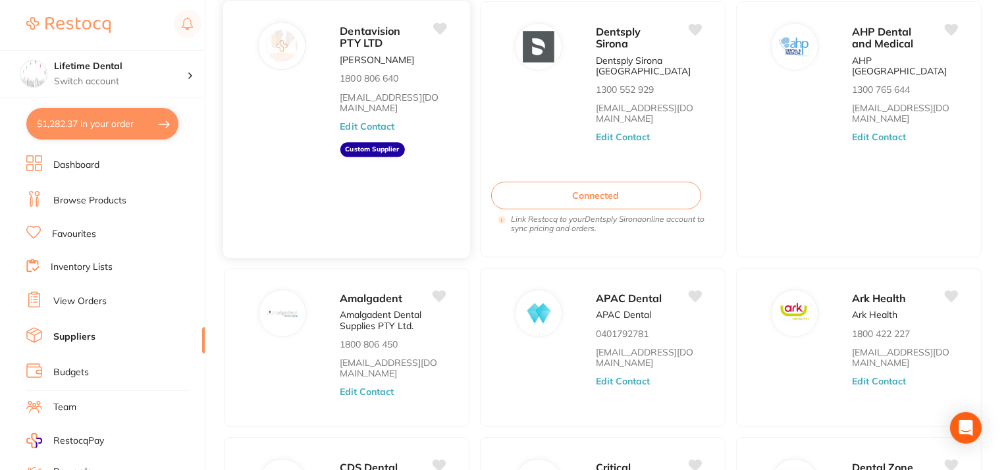
scroll to position [132, 0]
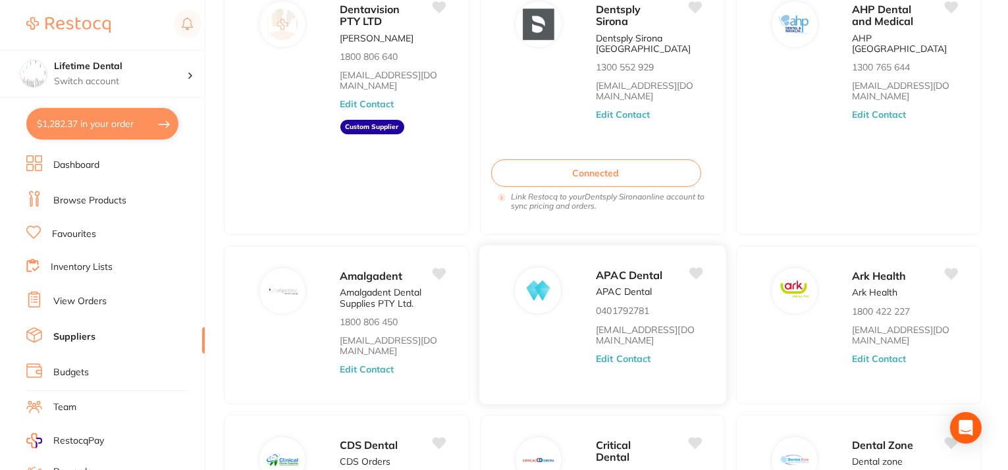
click at [606, 355] on button "Edit Contact" at bounding box center [623, 359] width 55 height 11
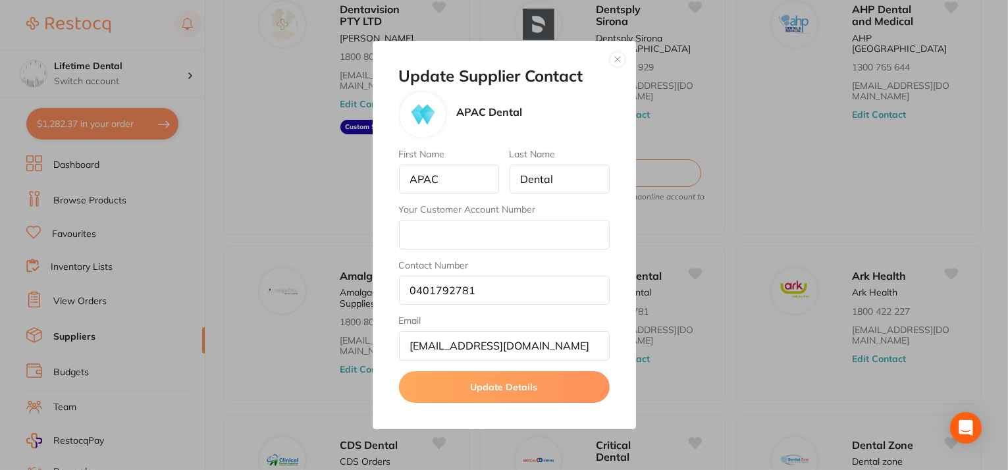
click at [730, 215] on div "Update Supplier Contact APAC Dental First Name APAC Last Name Dental Your Custo…" at bounding box center [504, 235] width 1008 height 470
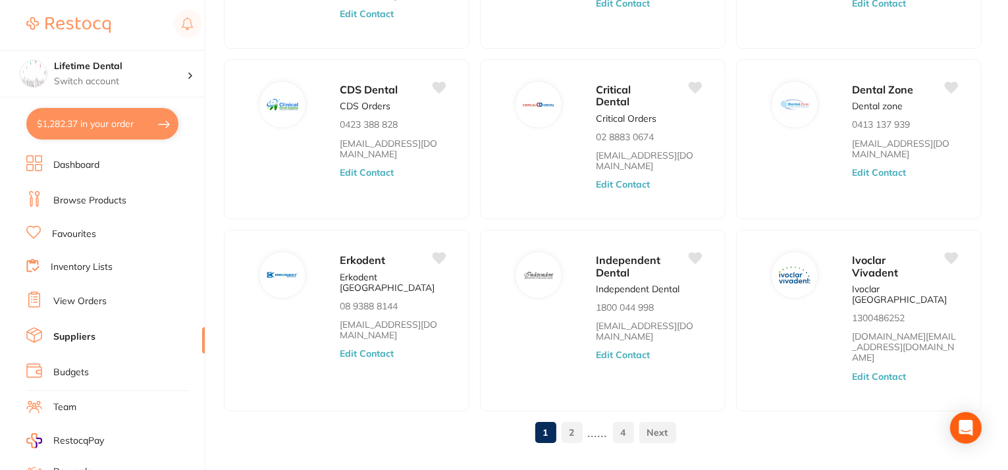
scroll to position [495, 0]
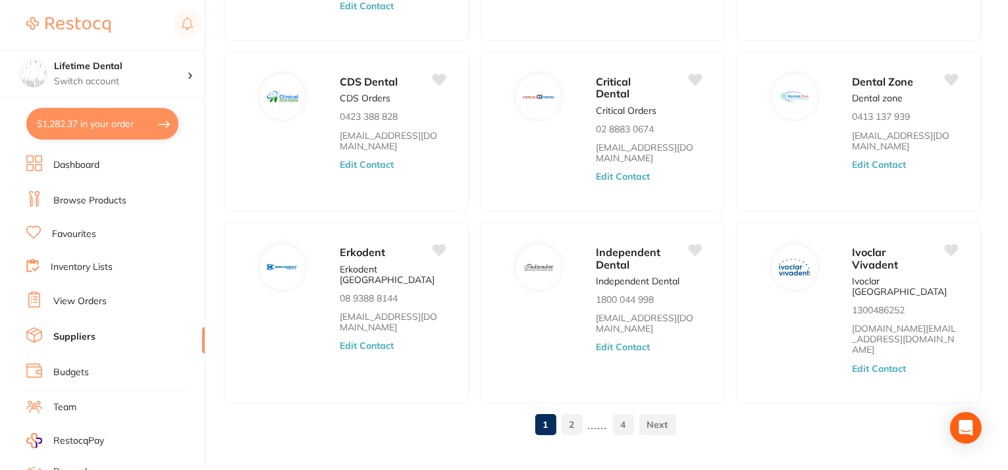
click at [568, 411] on link "2" at bounding box center [572, 424] width 21 height 26
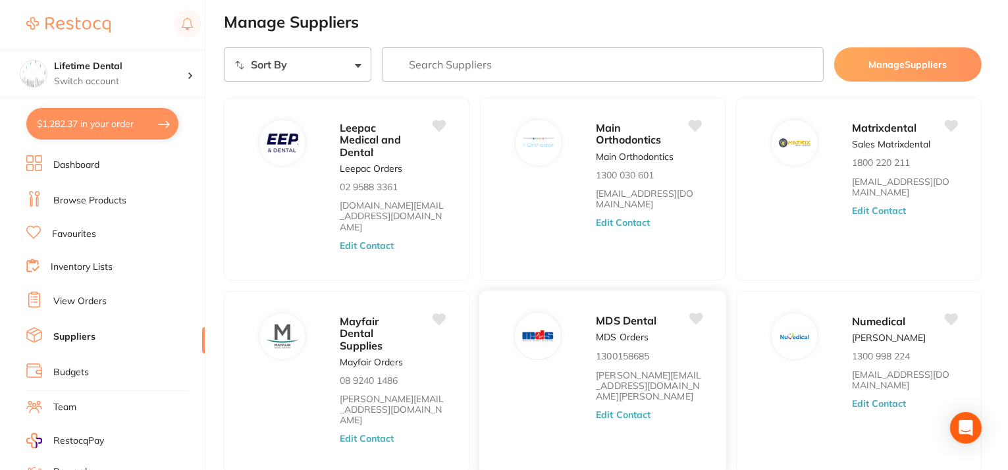
scroll to position [0, 0]
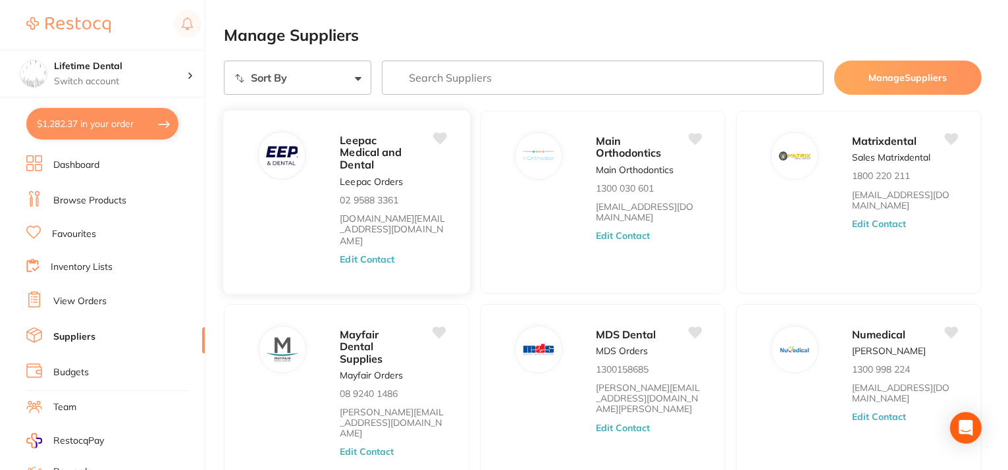
click at [354, 253] on button "Edit Contact" at bounding box center [367, 258] width 55 height 11
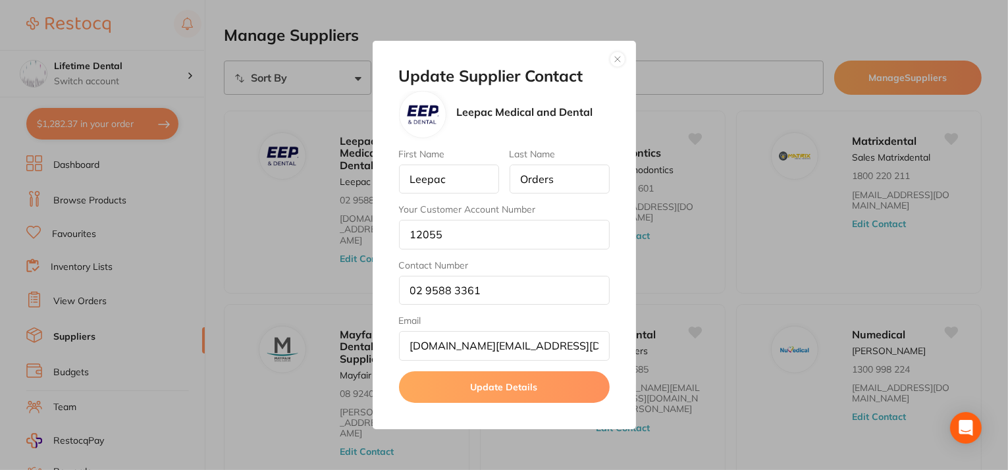
click at [619, 53] on button "button" at bounding box center [618, 59] width 16 height 16
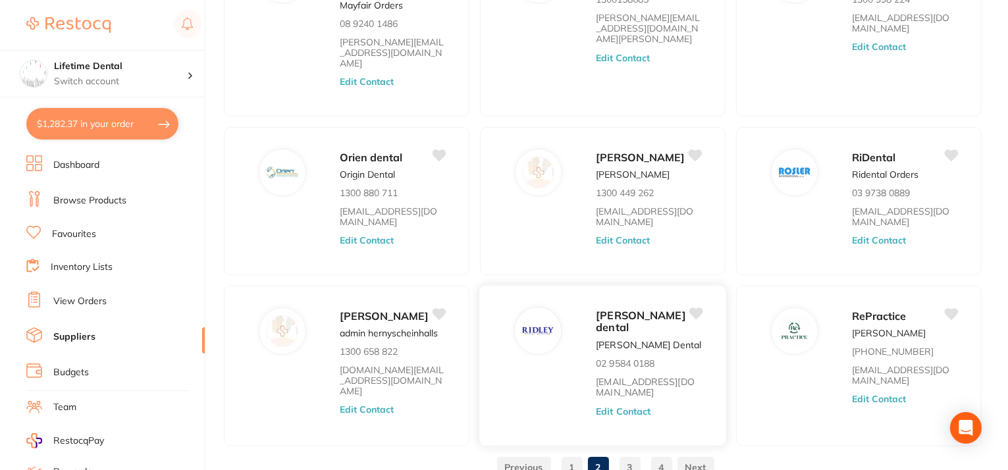
scroll to position [392, 0]
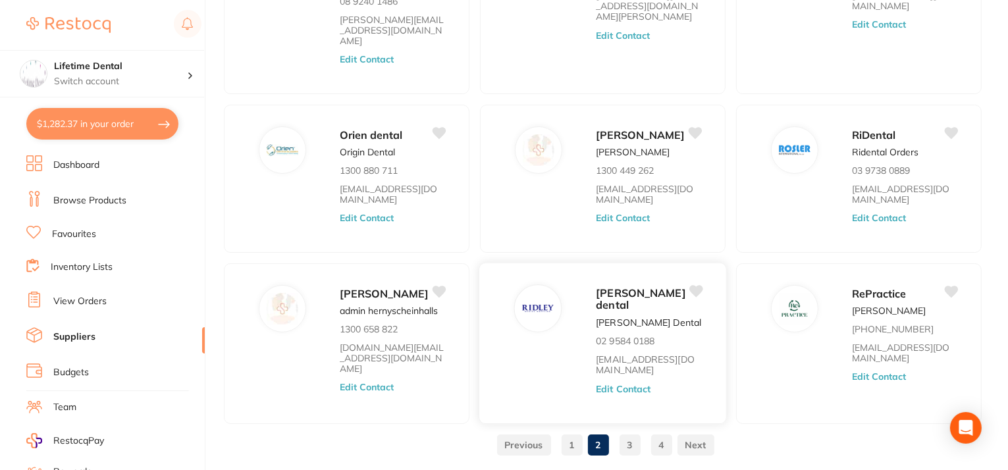
click at [618, 384] on button "Edit Contact" at bounding box center [623, 389] width 55 height 11
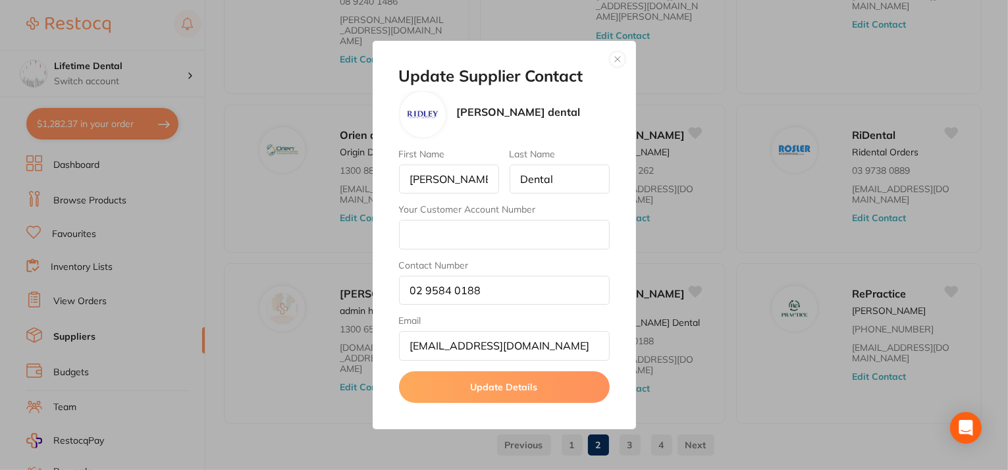
click at [614, 61] on button "button" at bounding box center [618, 59] width 16 height 16
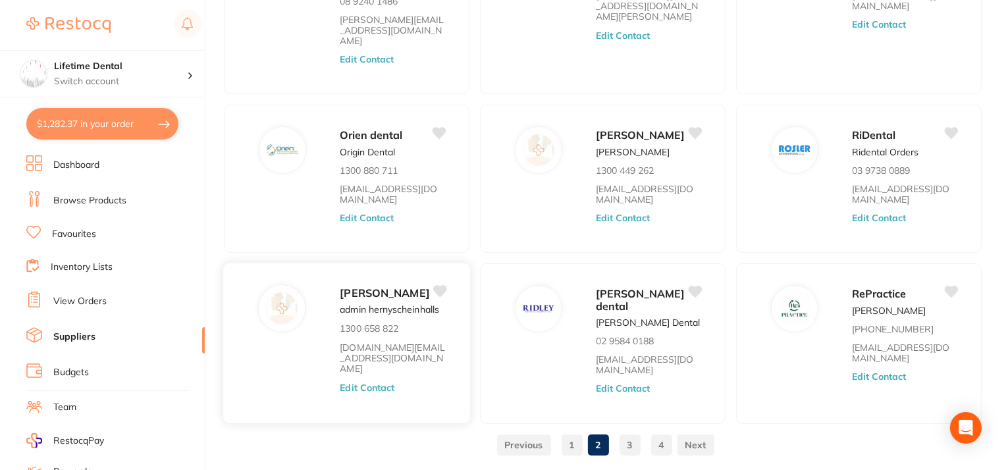
click at [368, 382] on button "Edit Contact" at bounding box center [367, 387] width 55 height 11
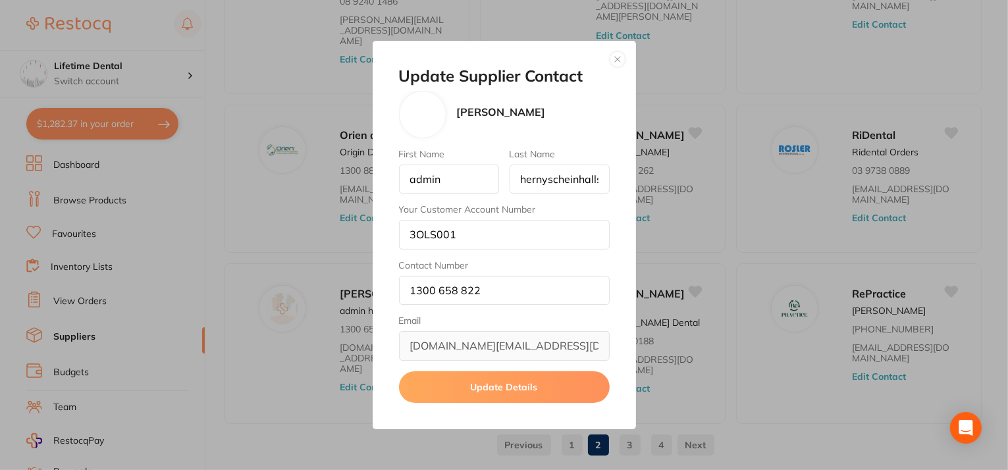
click at [614, 61] on button "button" at bounding box center [618, 59] width 16 height 16
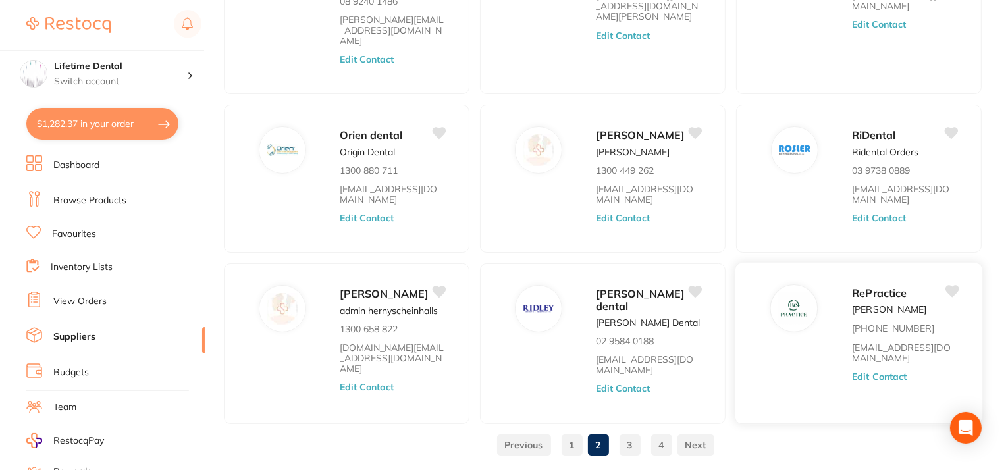
click at [874, 371] on button "Edit Contact" at bounding box center [879, 376] width 55 height 11
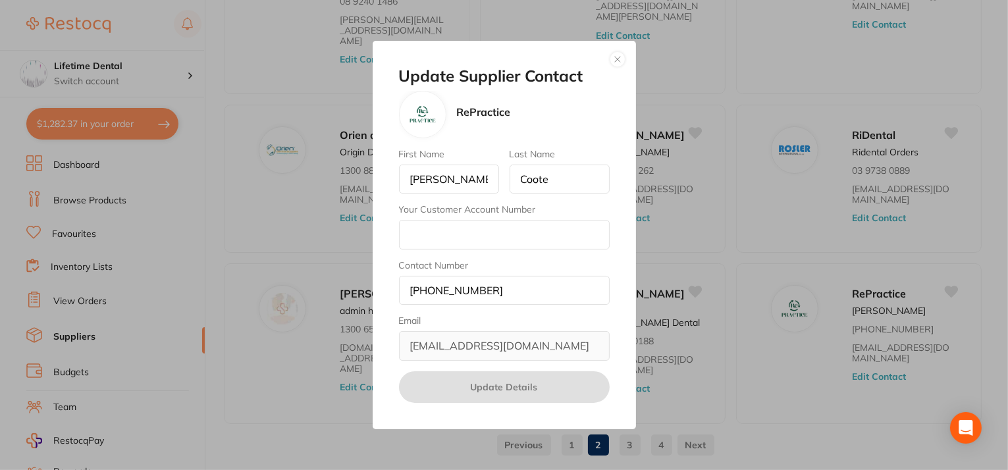
click at [618, 61] on button "button" at bounding box center [618, 59] width 16 height 16
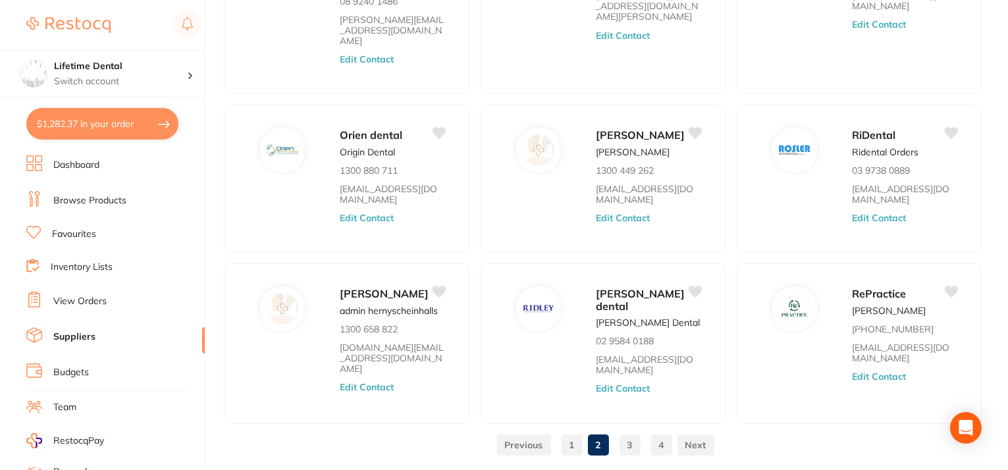
click at [704, 432] on link at bounding box center [695, 445] width 37 height 26
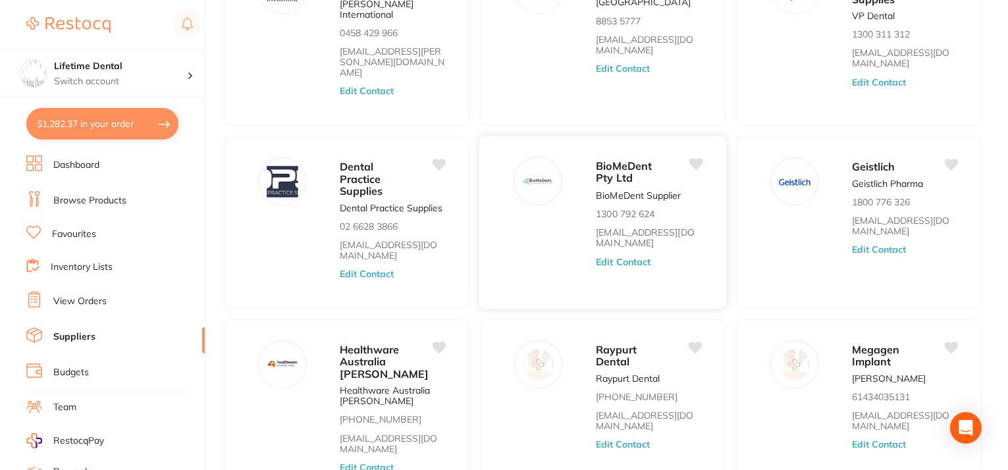
scroll to position [197, 0]
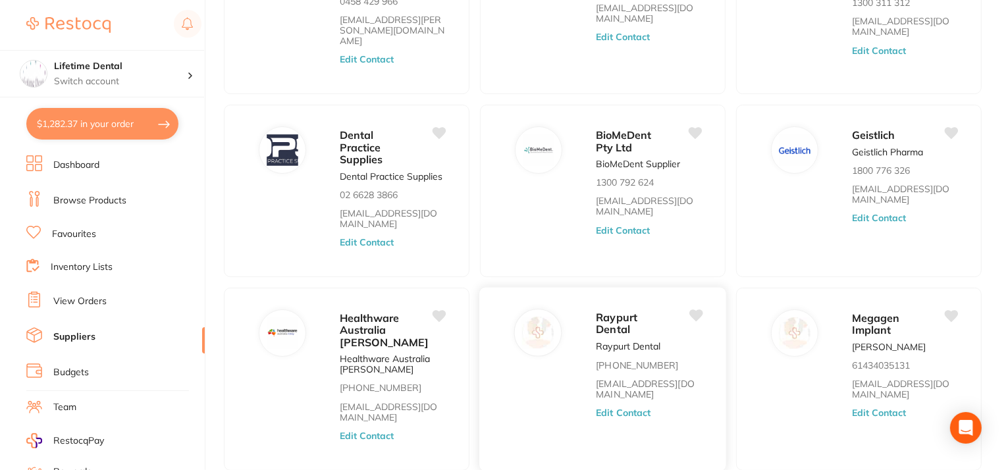
click at [609, 408] on button "Edit Contact" at bounding box center [623, 413] width 55 height 11
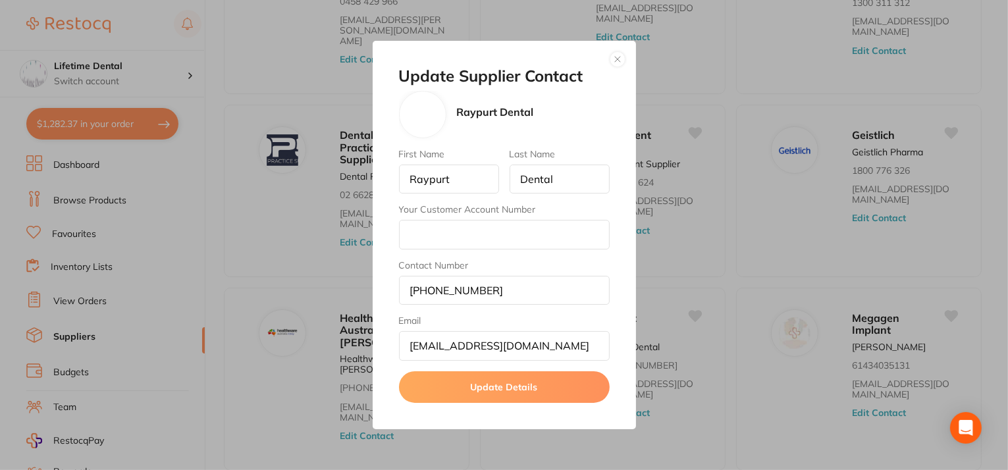
click at [623, 57] on button "button" at bounding box center [618, 59] width 16 height 16
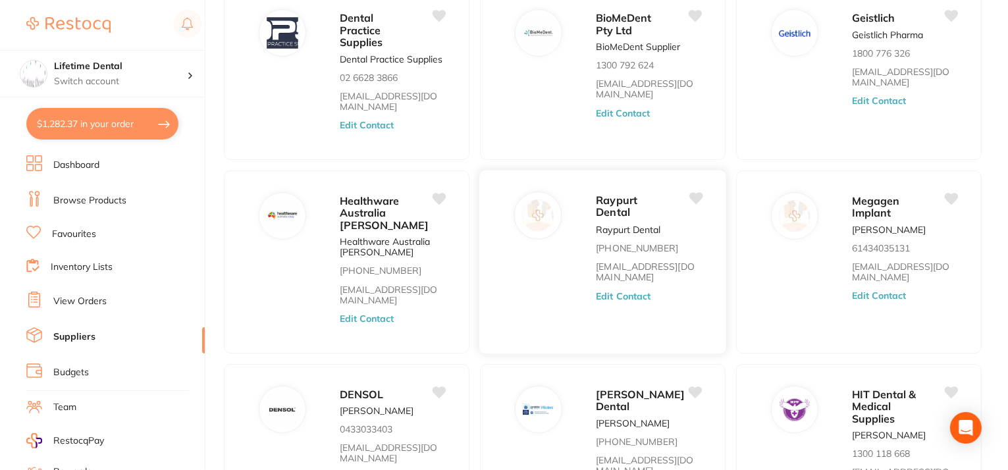
scroll to position [329, 0]
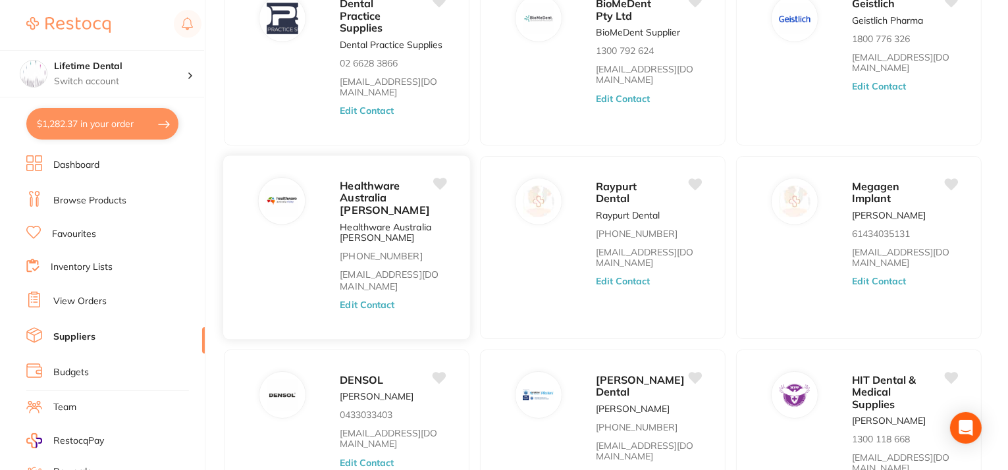
click at [380, 299] on button "Edit Contact" at bounding box center [367, 304] width 55 height 11
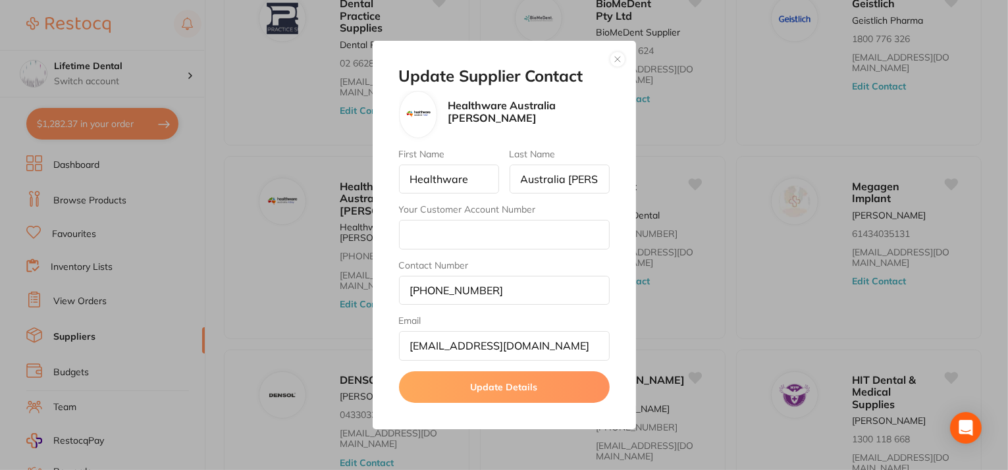
click at [615, 57] on button "button" at bounding box center [618, 59] width 16 height 16
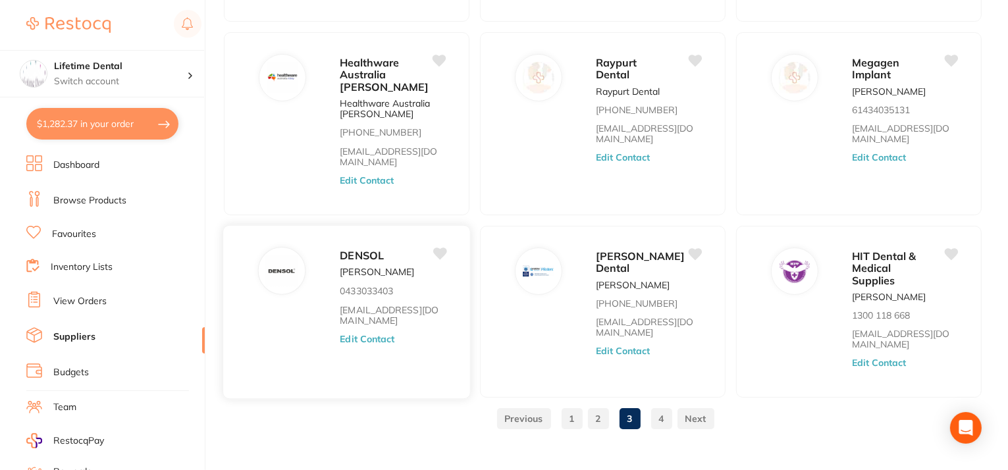
scroll to position [460, 0]
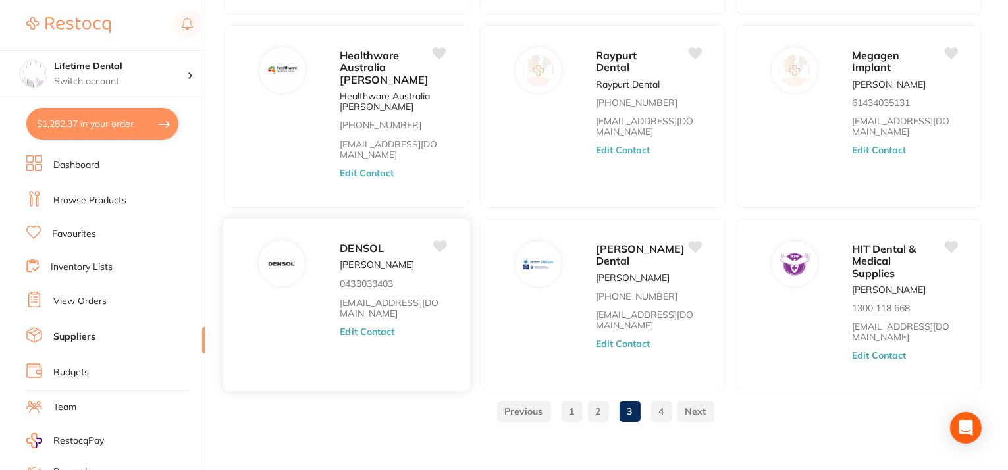
click at [376, 327] on button "Edit Contact" at bounding box center [367, 332] width 55 height 11
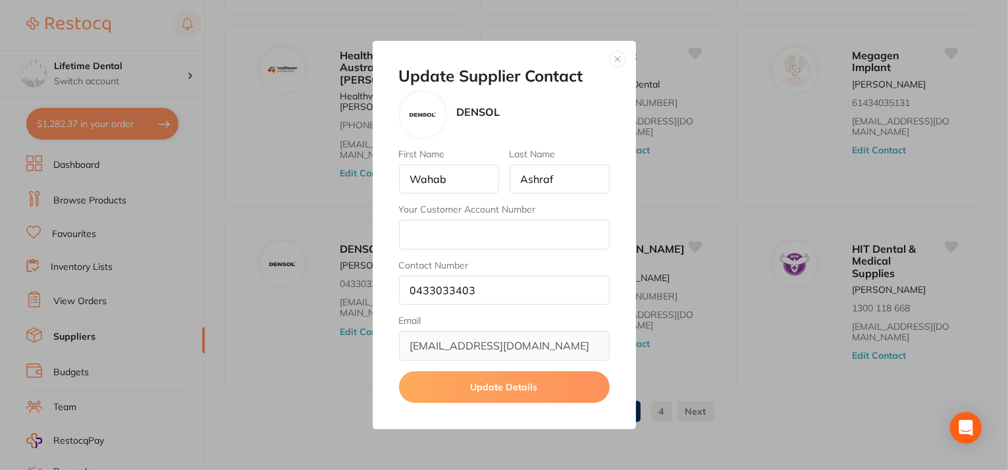
click at [614, 55] on button "button" at bounding box center [618, 59] width 16 height 16
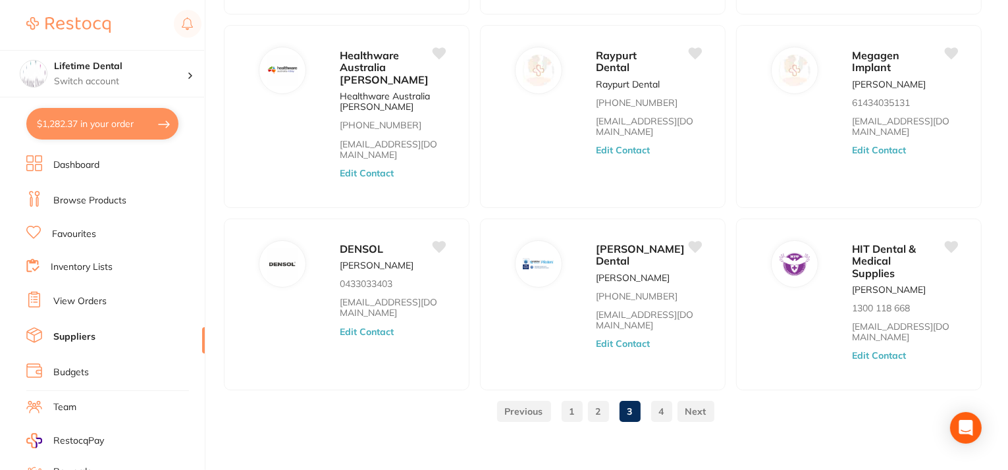
click at [662, 400] on link "4" at bounding box center [661, 411] width 21 height 26
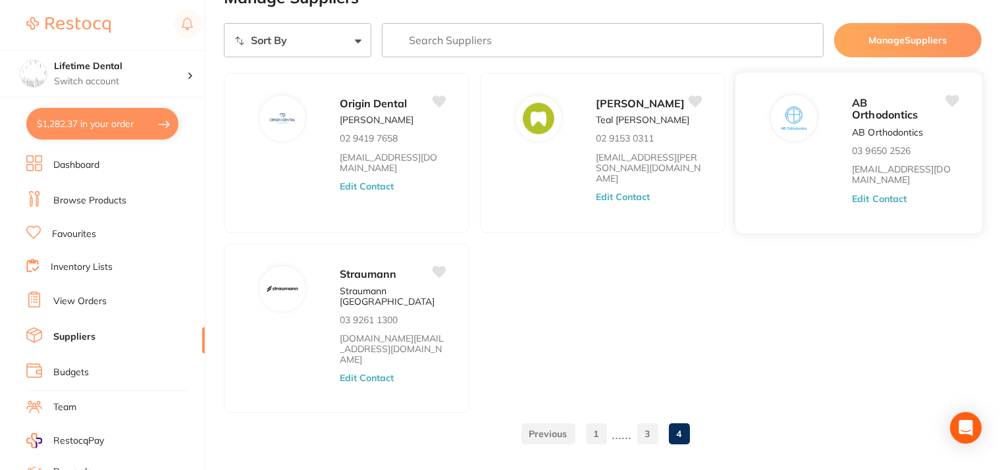
click at [868, 194] on button "Edit Contact" at bounding box center [879, 199] width 55 height 11
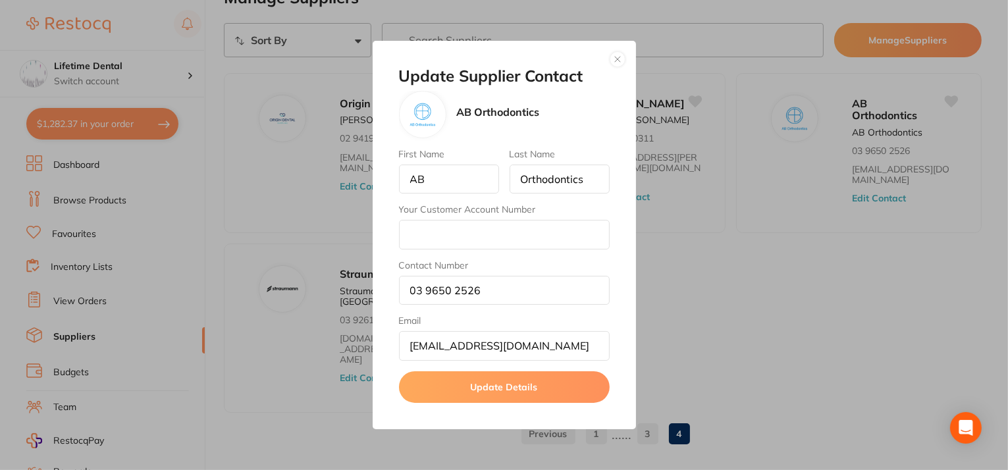
click at [612, 54] on button "button" at bounding box center [618, 59] width 16 height 16
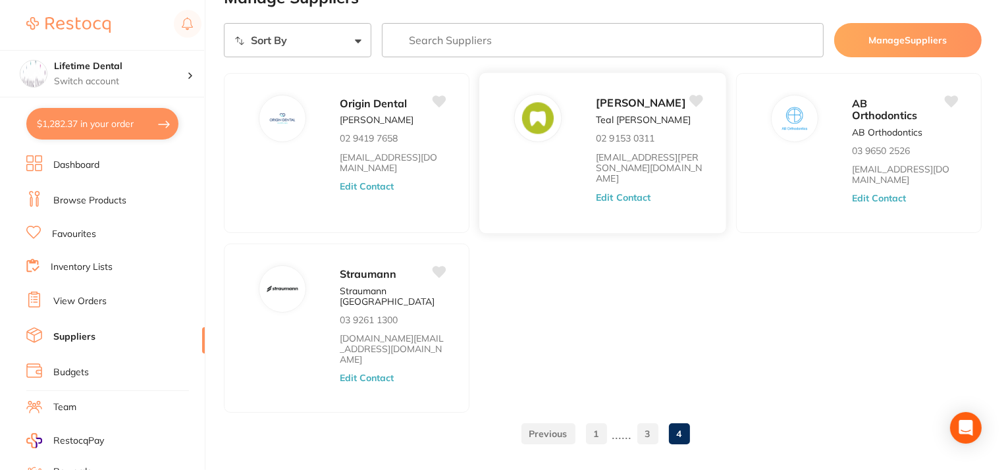
click at [618, 192] on button "Edit Contact" at bounding box center [623, 197] width 55 height 11
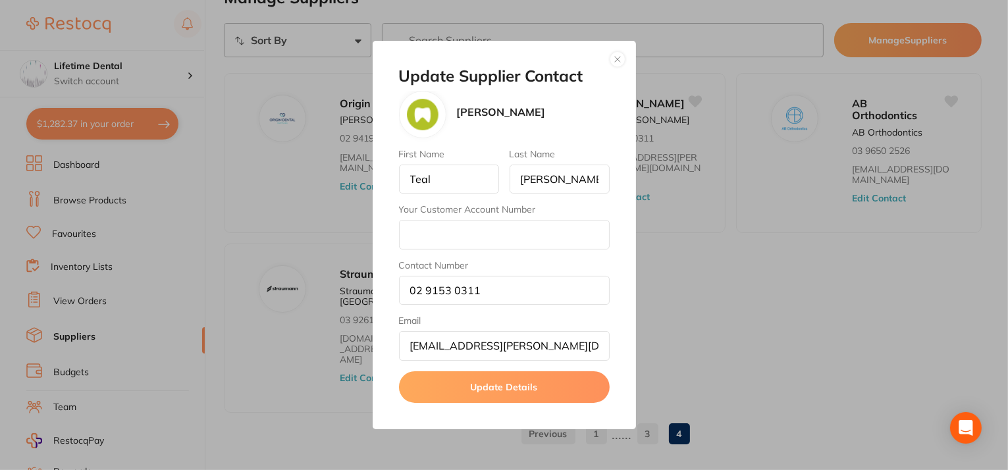
click at [619, 61] on button "button" at bounding box center [618, 59] width 16 height 16
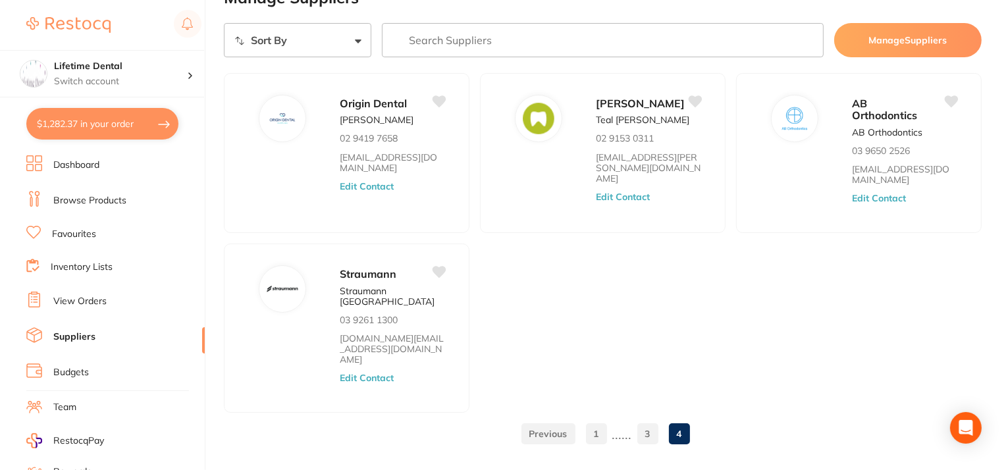
click at [556, 421] on link at bounding box center [548, 434] width 54 height 26
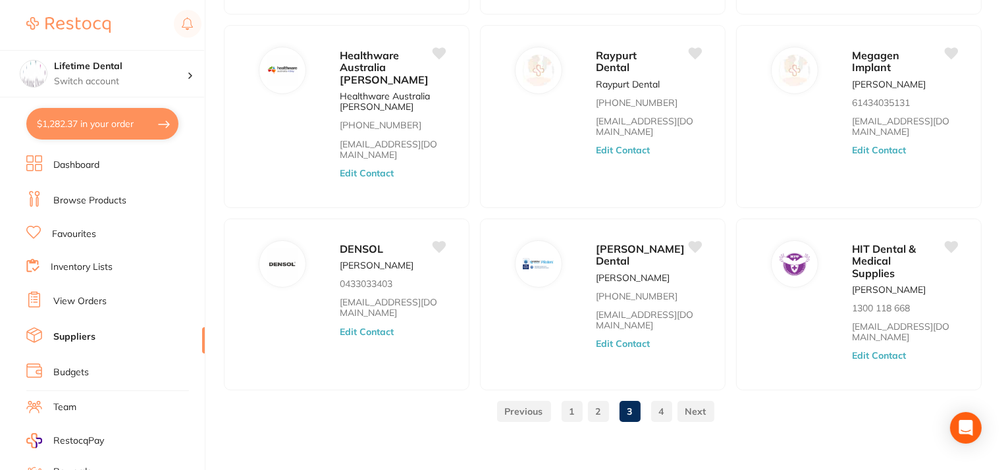
click at [562, 398] on link "1" at bounding box center [572, 411] width 21 height 26
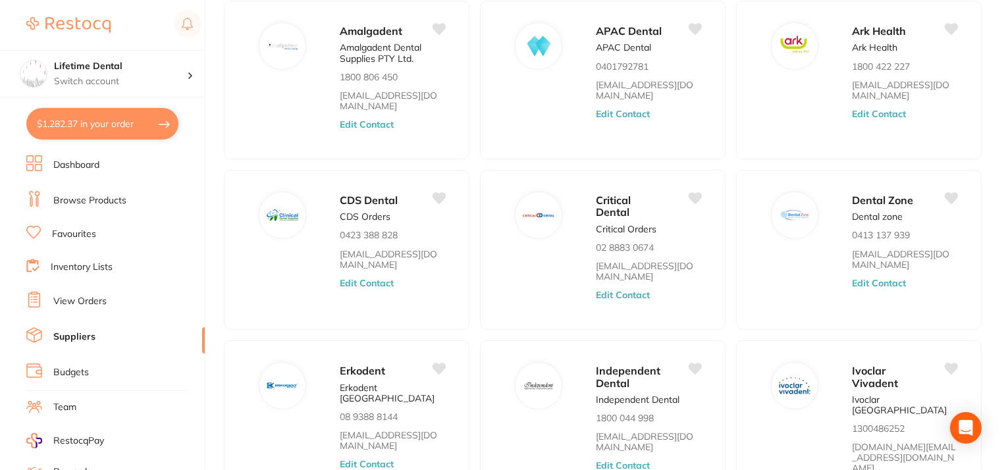
scroll to position [495, 0]
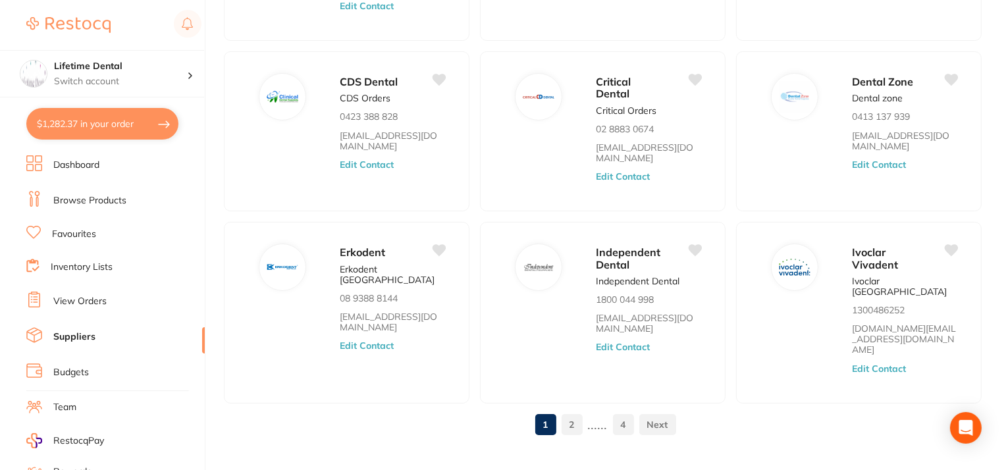
click at [569, 411] on link "2" at bounding box center [572, 424] width 21 height 26
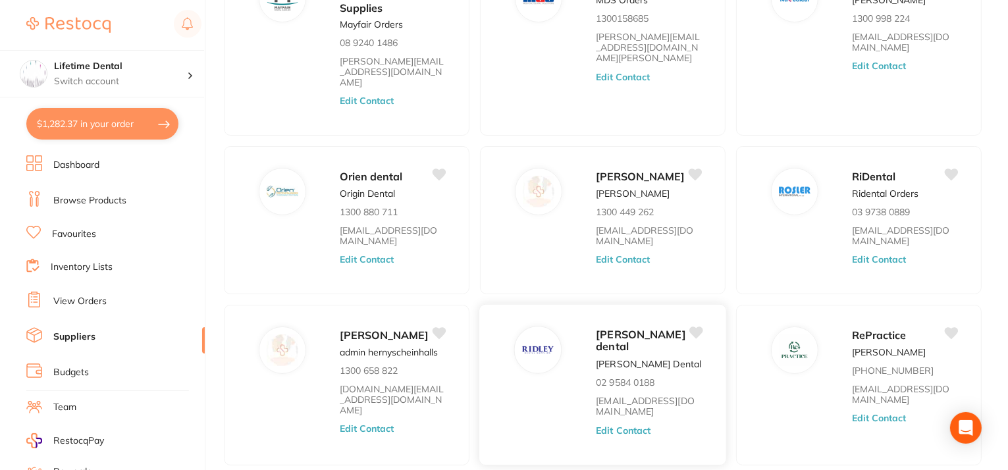
scroll to position [374, 0]
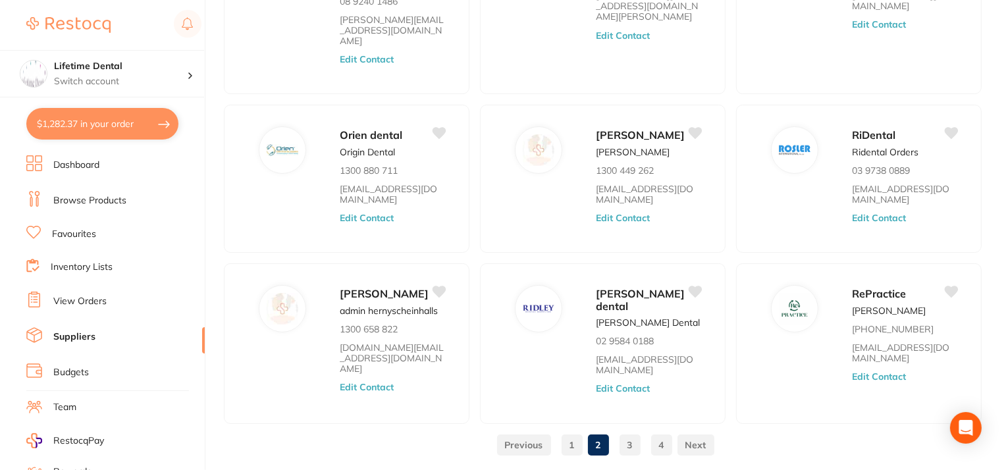
click at [692, 432] on link at bounding box center [695, 445] width 37 height 26
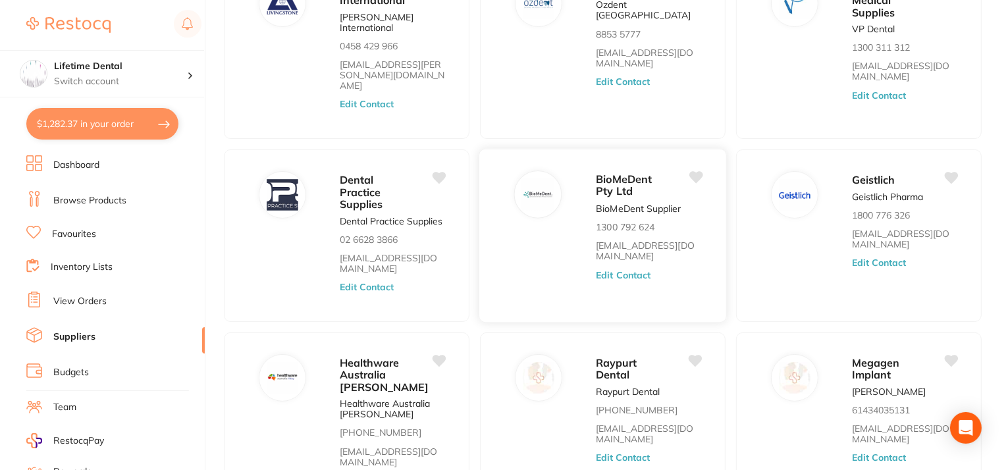
scroll to position [176, 0]
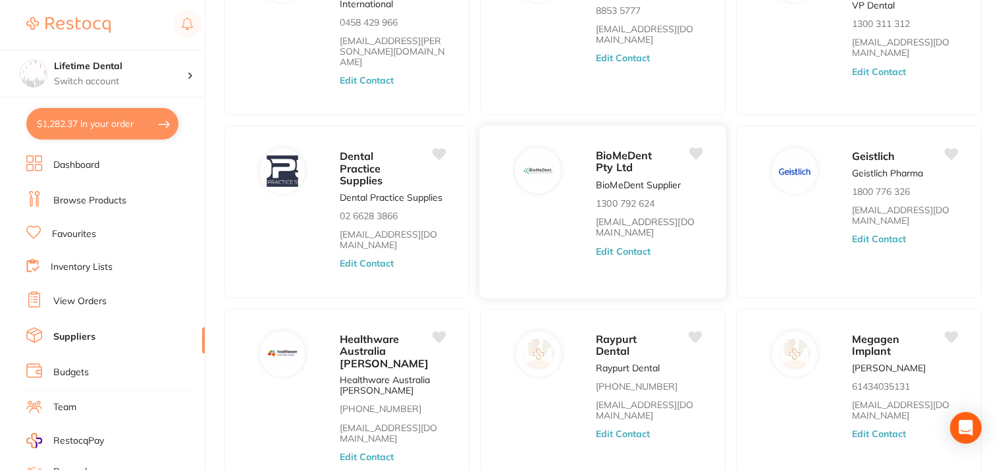
click at [629, 246] on button "Edit Contact" at bounding box center [623, 251] width 55 height 11
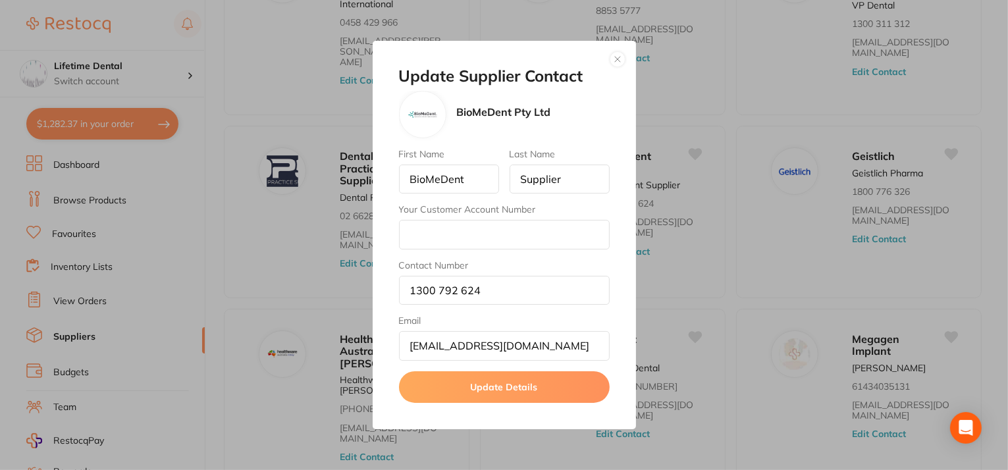
click at [619, 54] on button "button" at bounding box center [618, 59] width 16 height 16
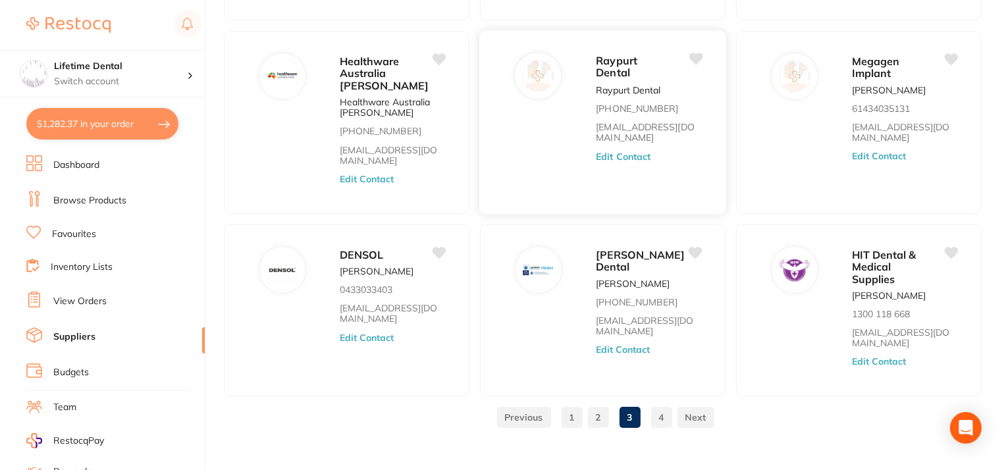
scroll to position [460, 0]
